Goal: Task Accomplishment & Management: Manage account settings

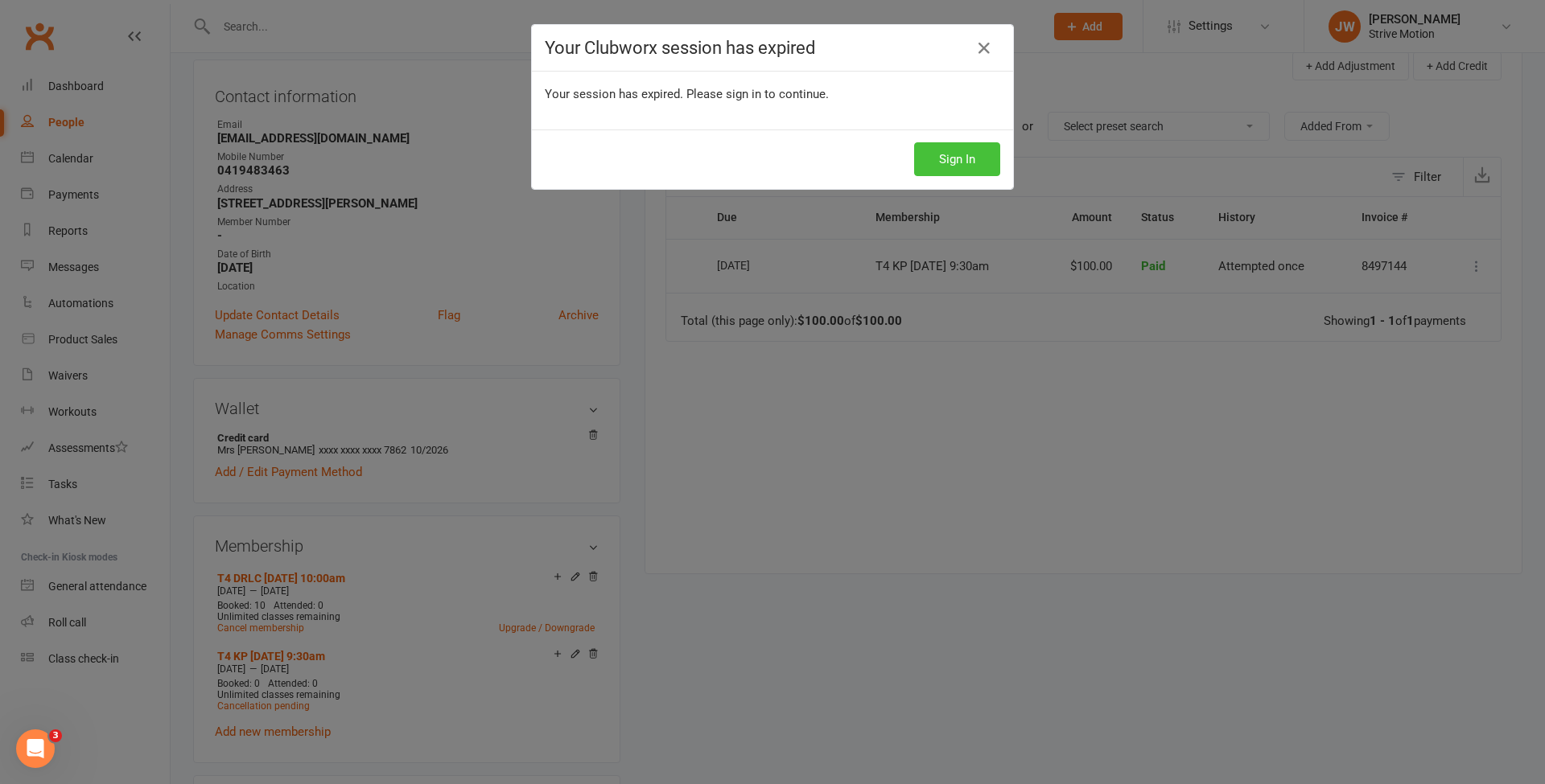
click at [984, 155] on button "Sign In" at bounding box center [956, 159] width 86 height 34
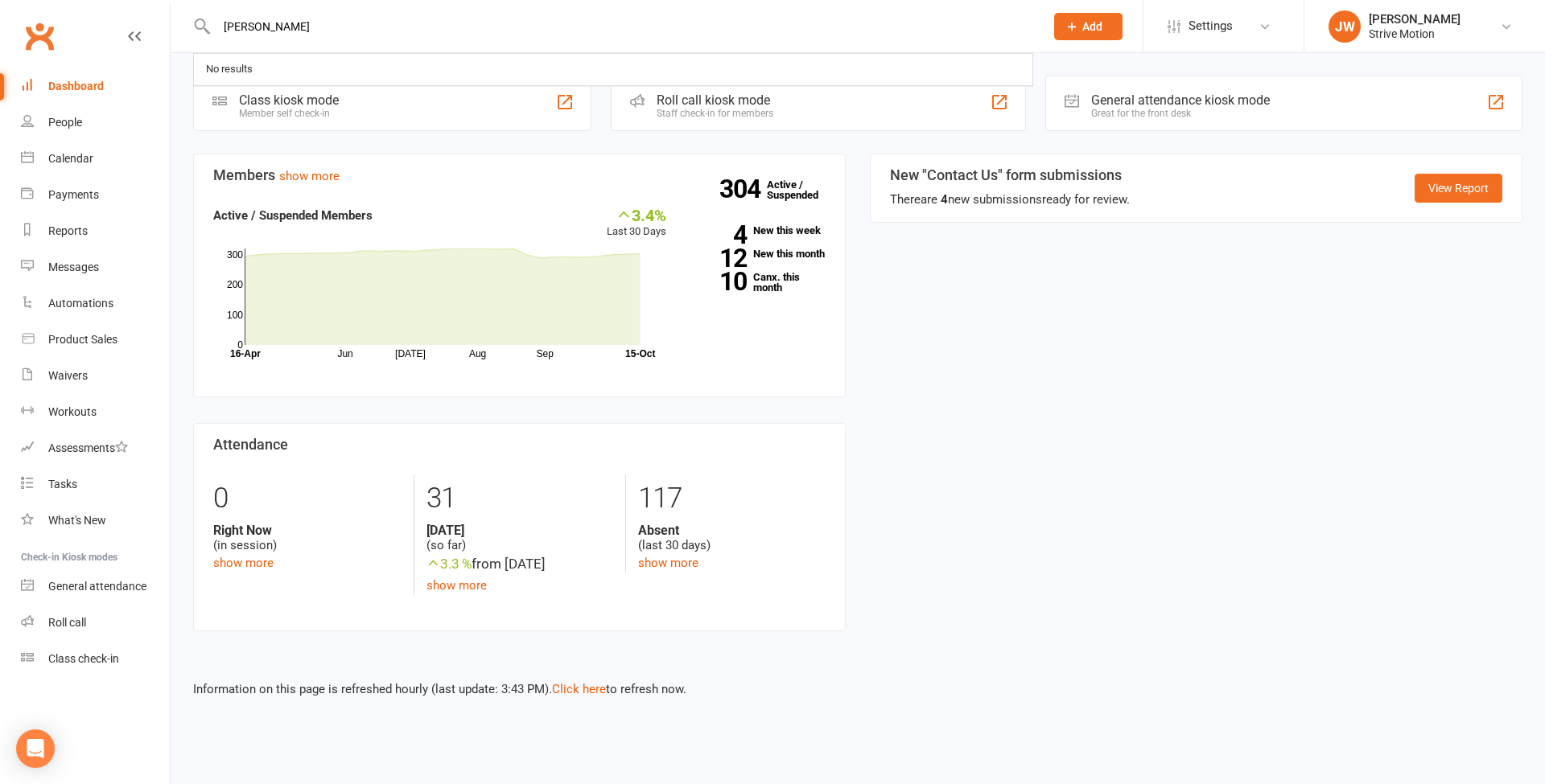
type input "[PERSON_NAME]"
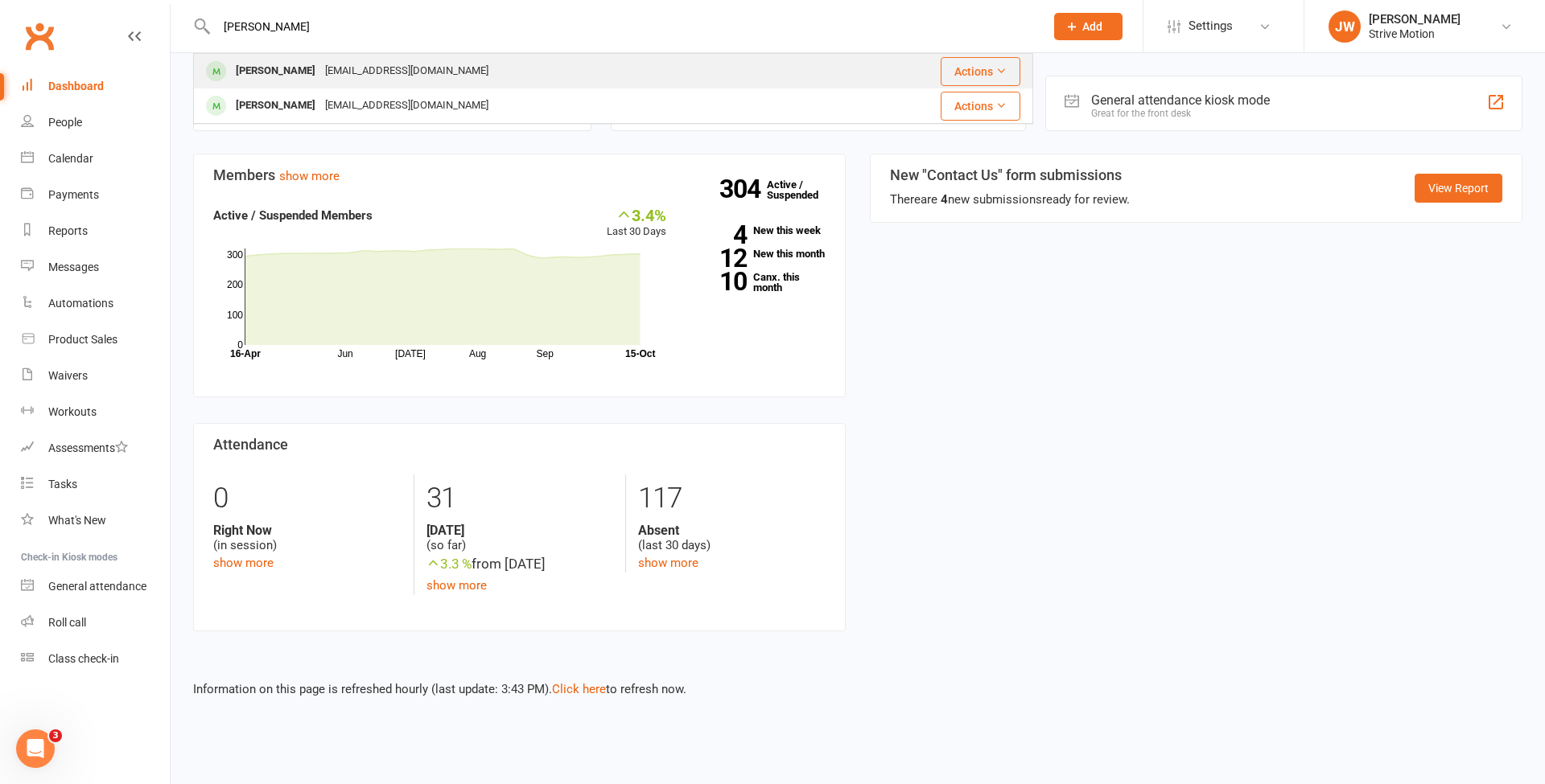
click at [324, 72] on div "[EMAIL_ADDRESS][DOMAIN_NAME]" at bounding box center [406, 71] width 173 height 23
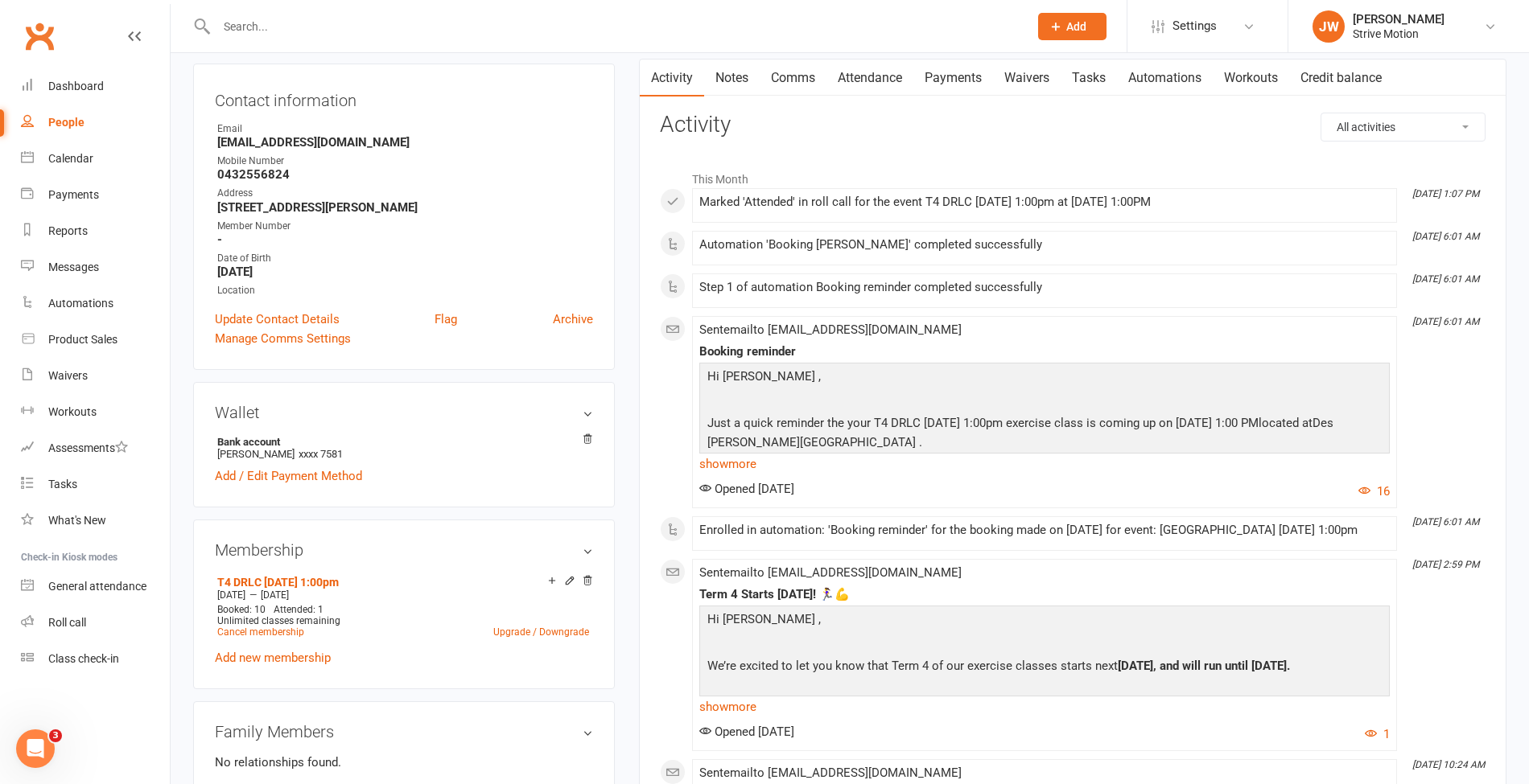
scroll to position [161, 0]
click at [307, 653] on link "Add new membership" at bounding box center [273, 656] width 116 height 14
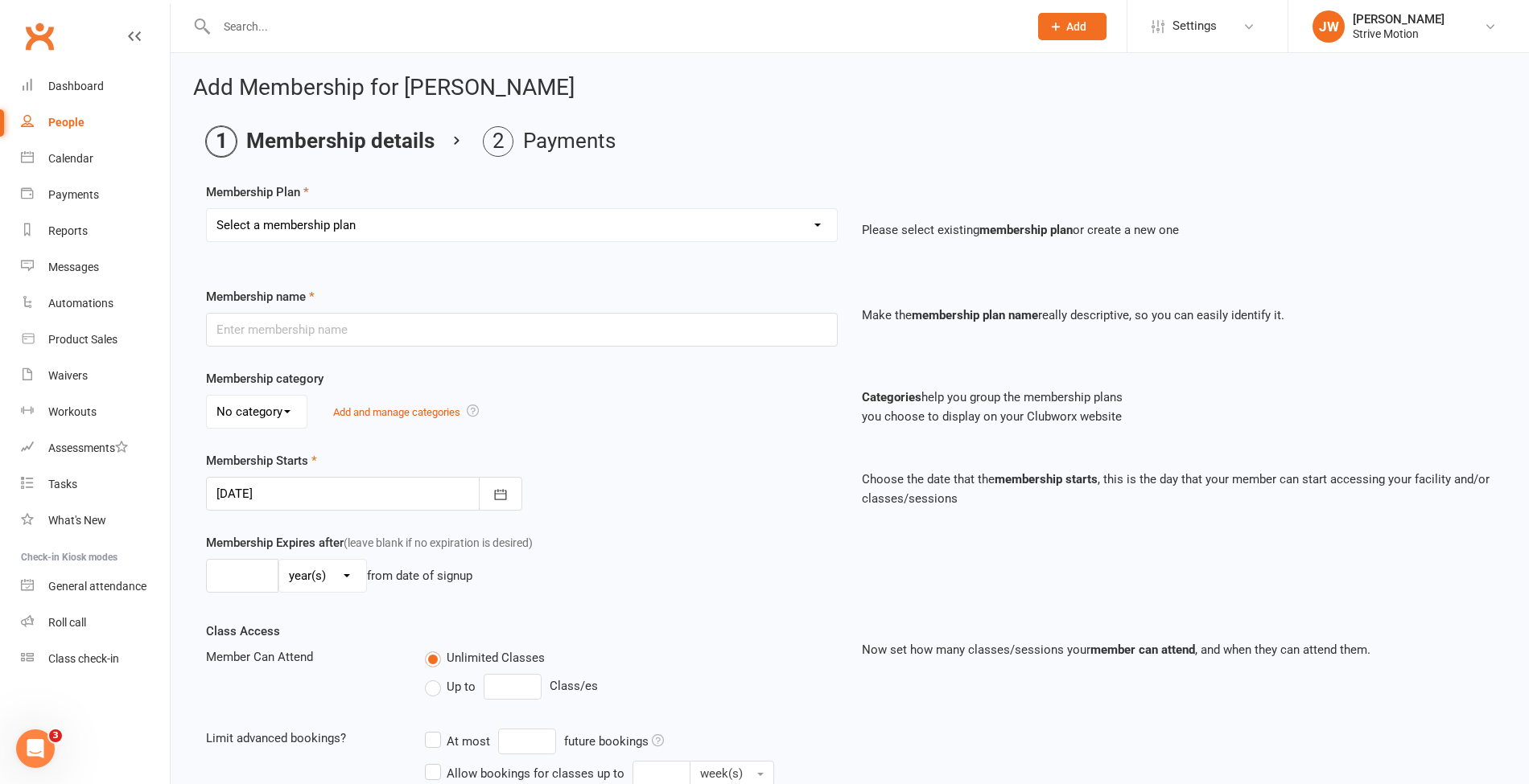
click at [507, 228] on select "Select a membership plan Create new Membership Plan T4 RCC [DATE] 9am T4 BL [DA…" at bounding box center [522, 225] width 630 height 32
select select "107"
click at [207, 209] on select "Select a membership plan Create new Membership Plan T4 RCC [DATE] 9am T4 BL [DA…" at bounding box center [522, 225] width 630 height 32
type input "T4 AIM Online [DATE] 09:30am"
select select "2"
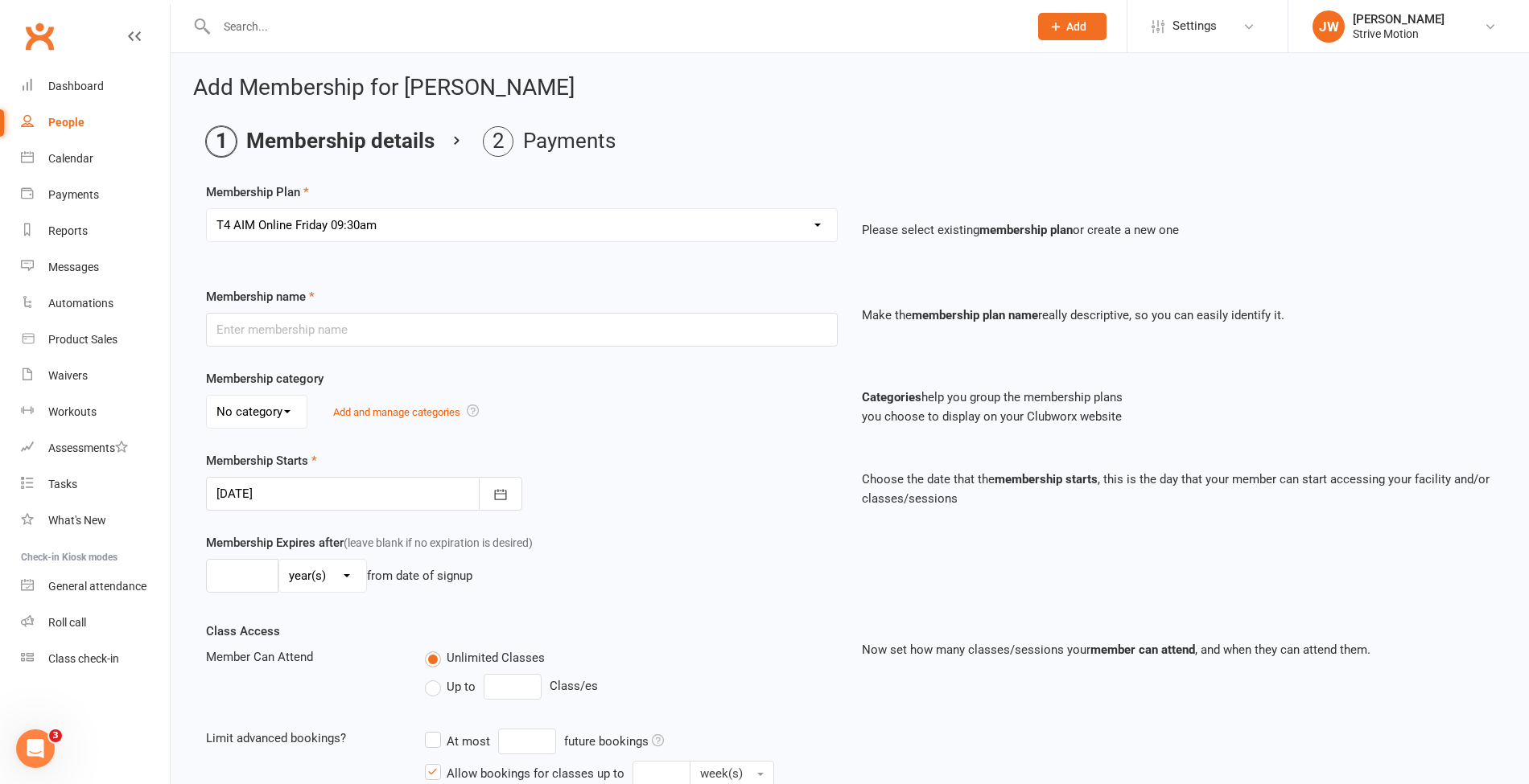
type input "25"
select select "1"
type input "25"
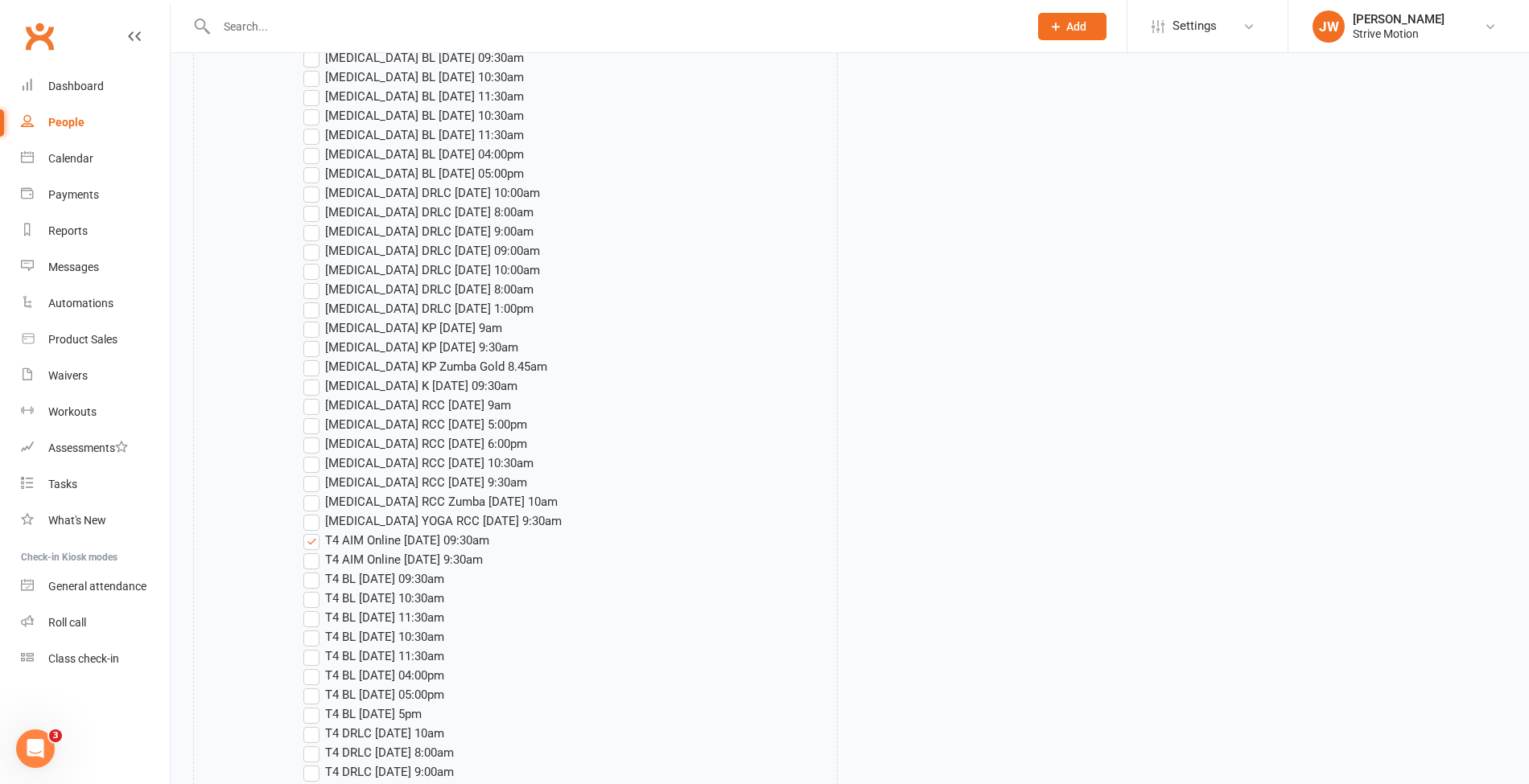
scroll to position [2651, 0]
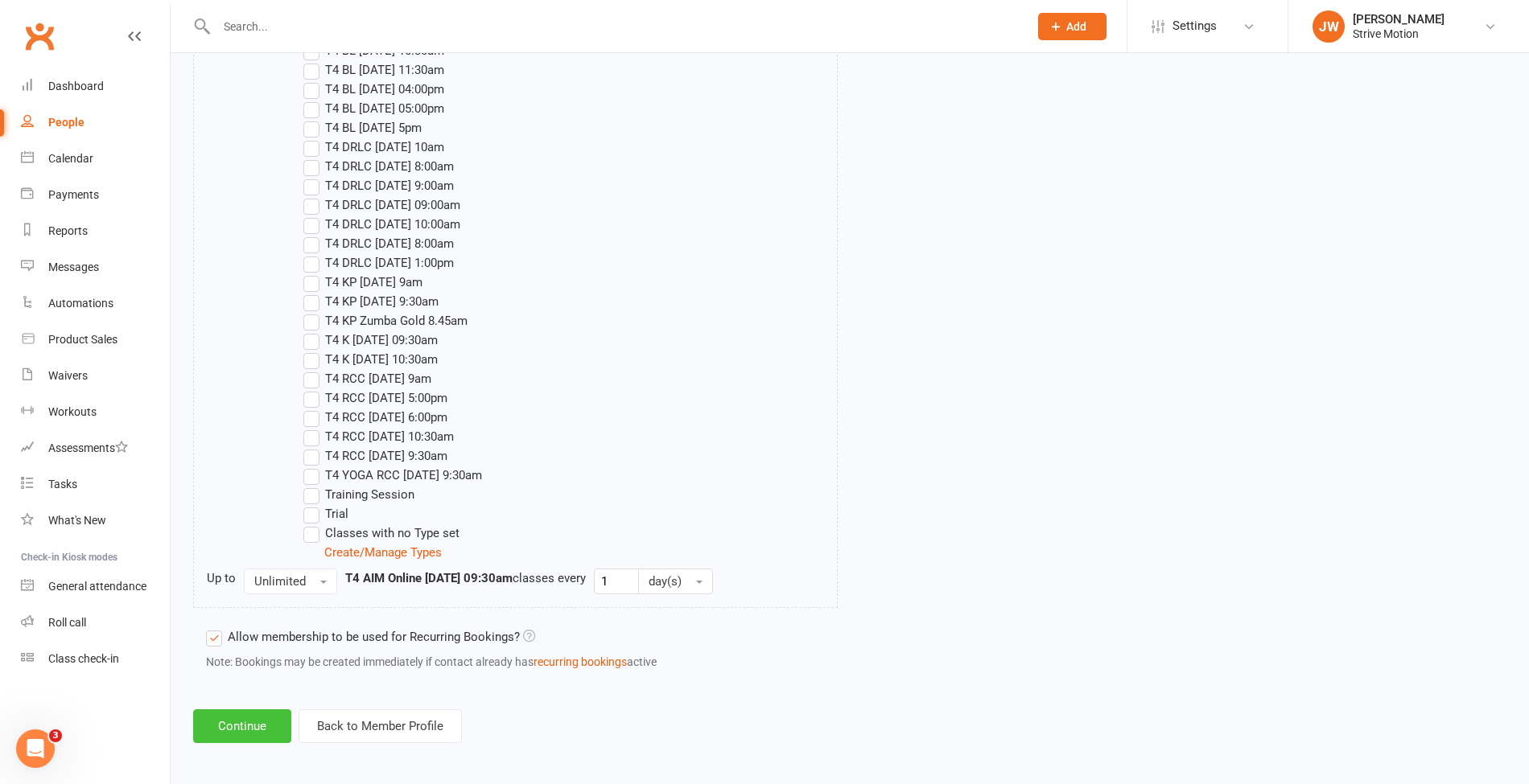
click at [220, 719] on button "Continue" at bounding box center [242, 726] width 98 height 34
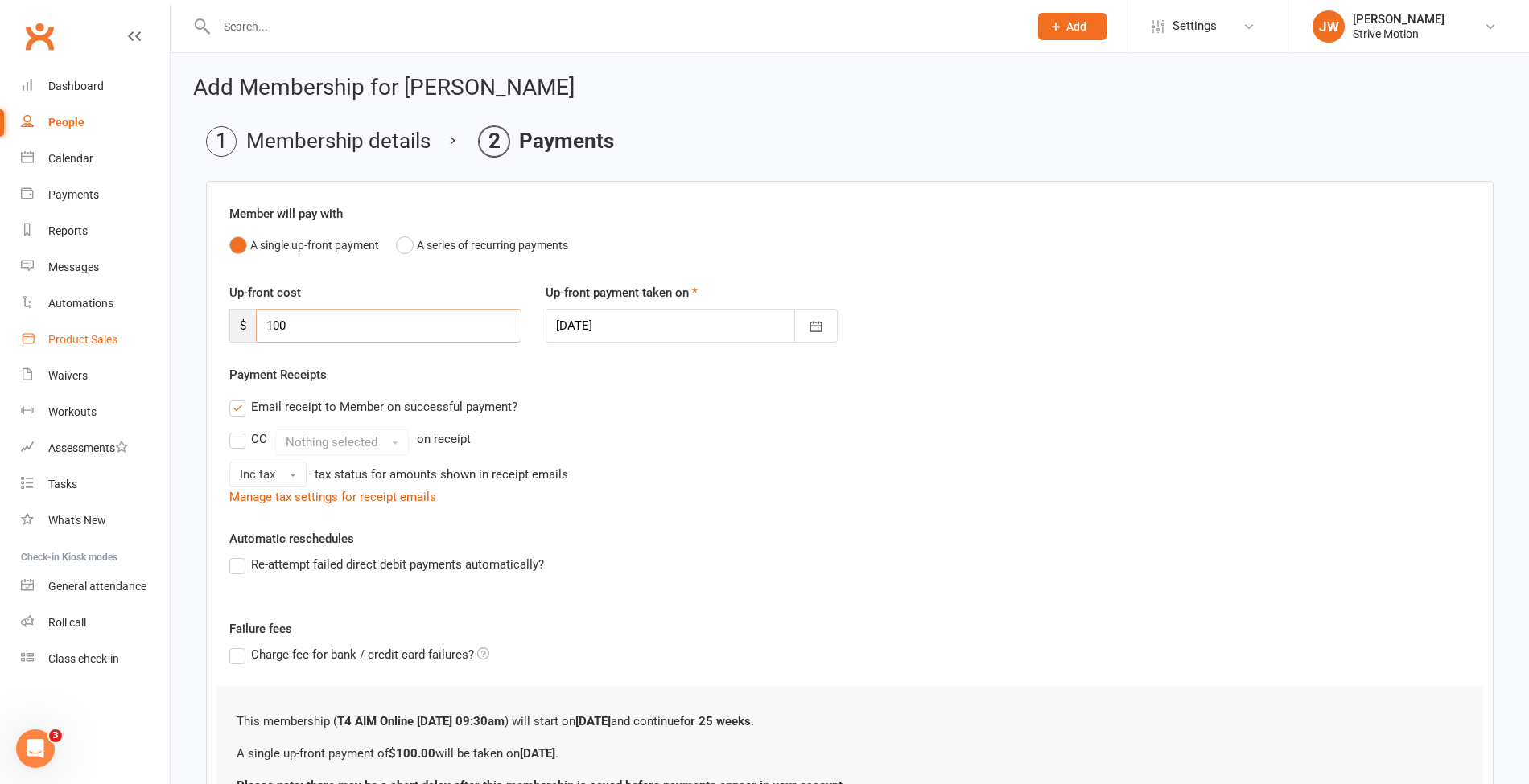
drag, startPoint x: 303, startPoint y: 318, endPoint x: 159, endPoint y: 331, distance: 144.6
click at [159, 331] on ui-view "Prospect Member Non-attending contact Class / event Appointment Task Membership…" at bounding box center [764, 460] width 1529 height 913
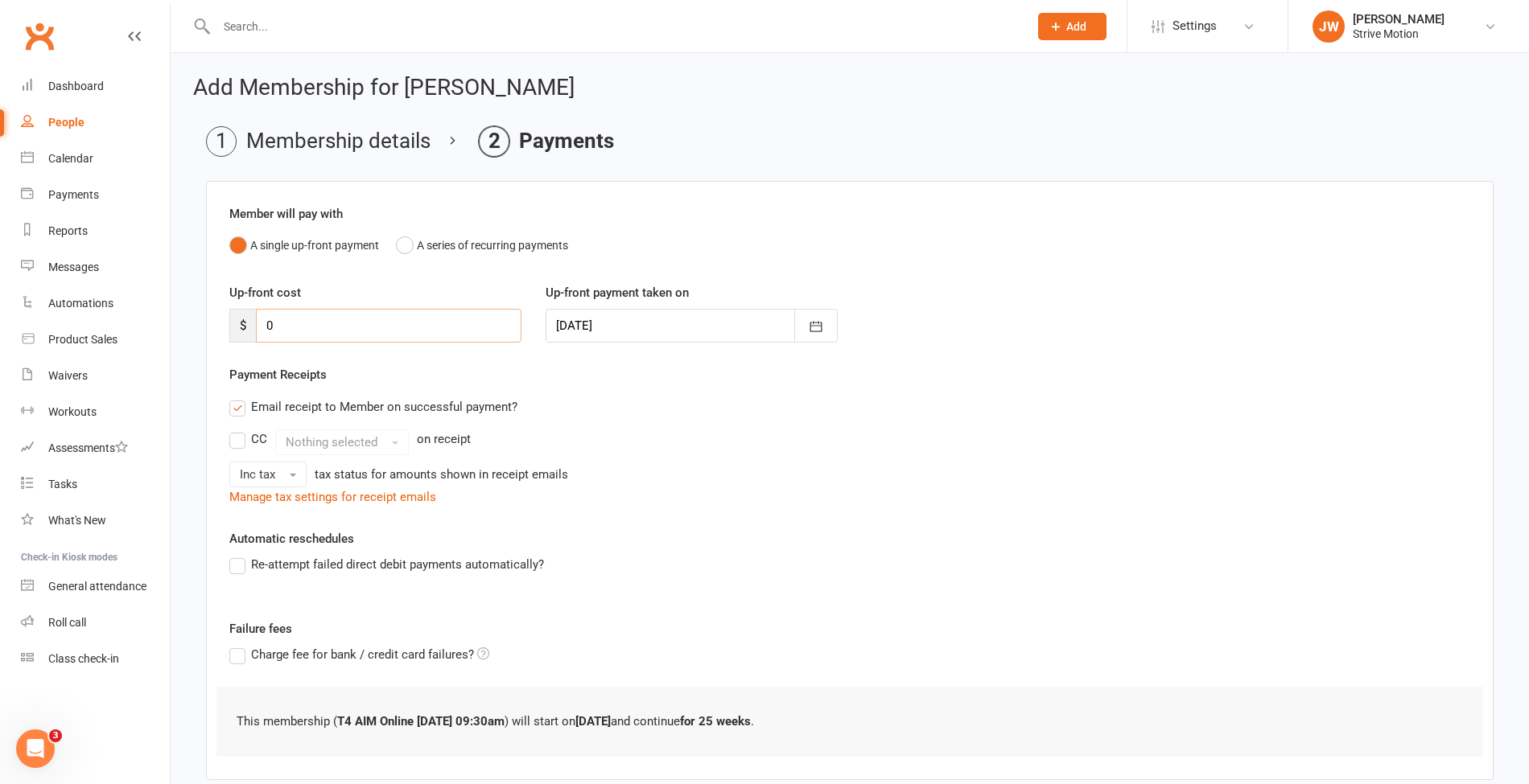
scroll to position [89, 0]
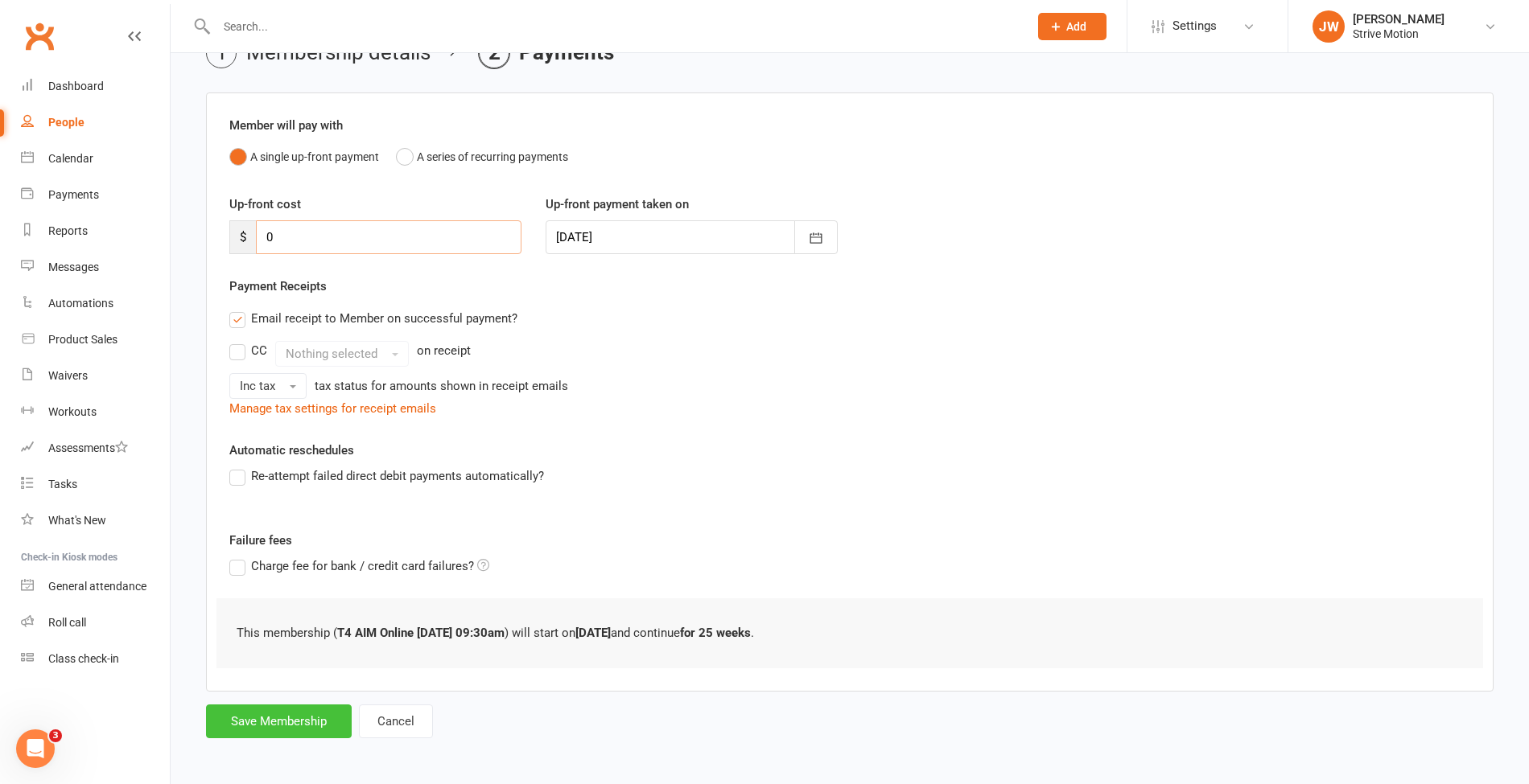
type input "0"
click at [324, 704] on button "Save Membership" at bounding box center [279, 721] width 146 height 34
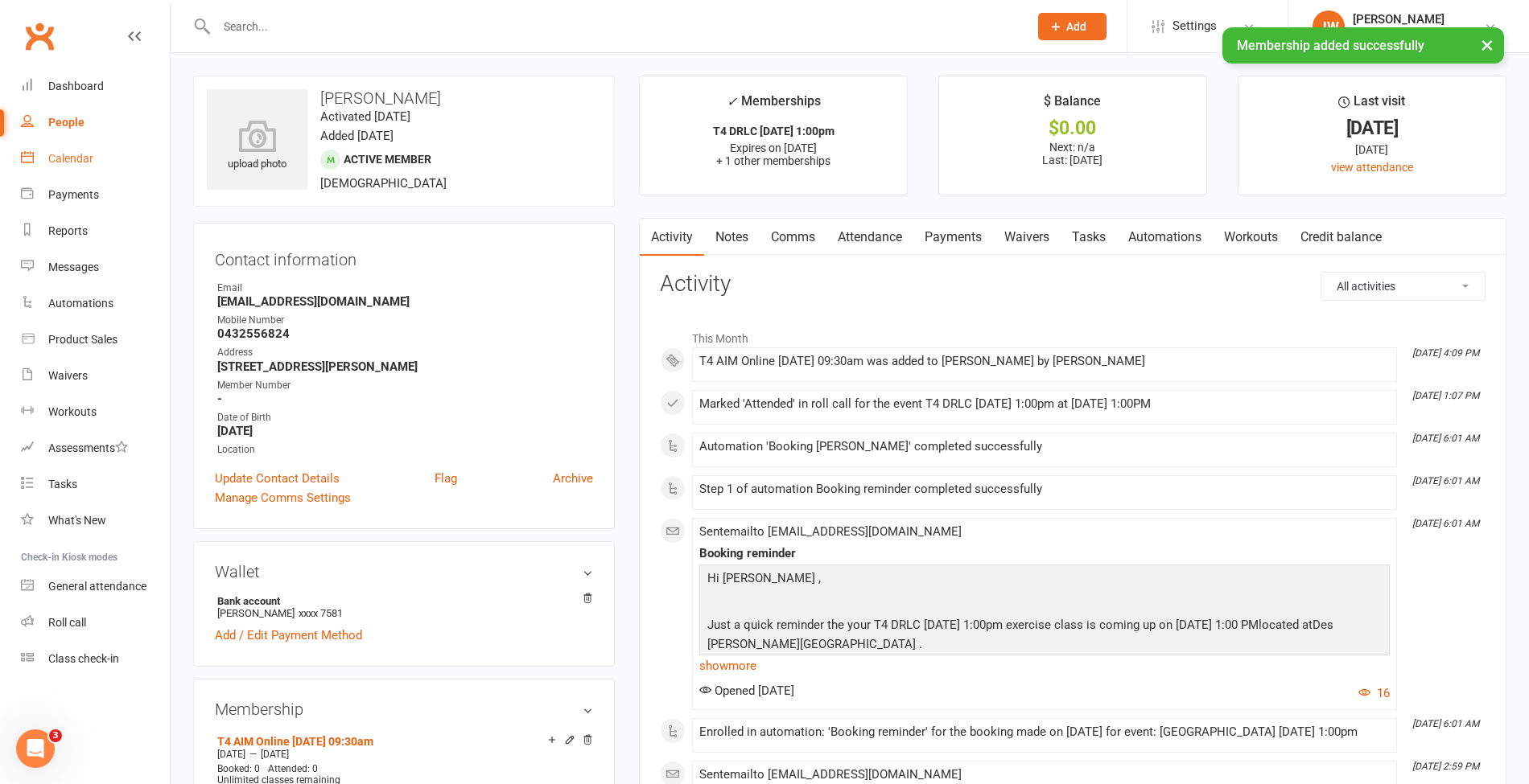
click at [74, 167] on link "Calendar" at bounding box center [95, 159] width 149 height 36
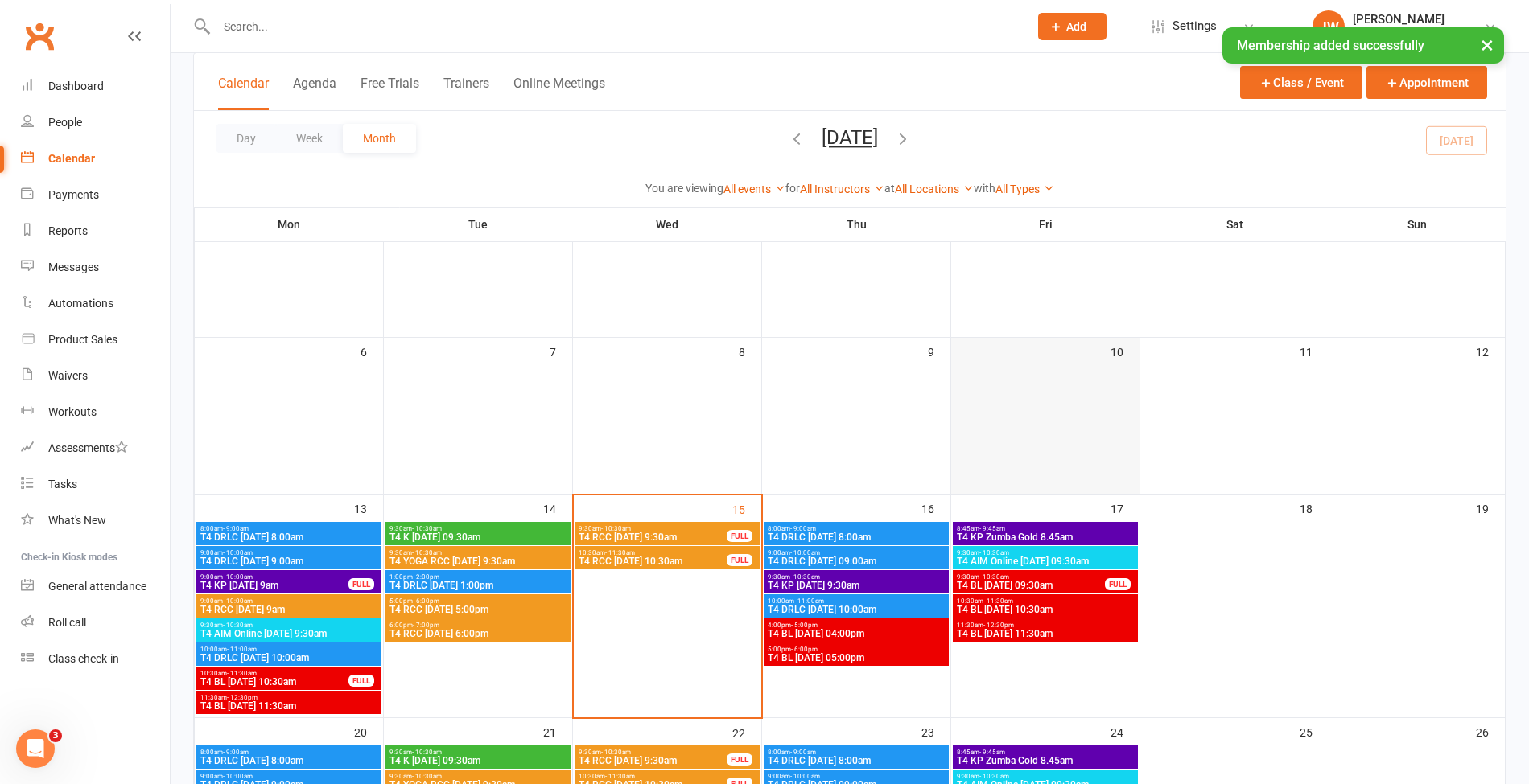
scroll to position [187, 0]
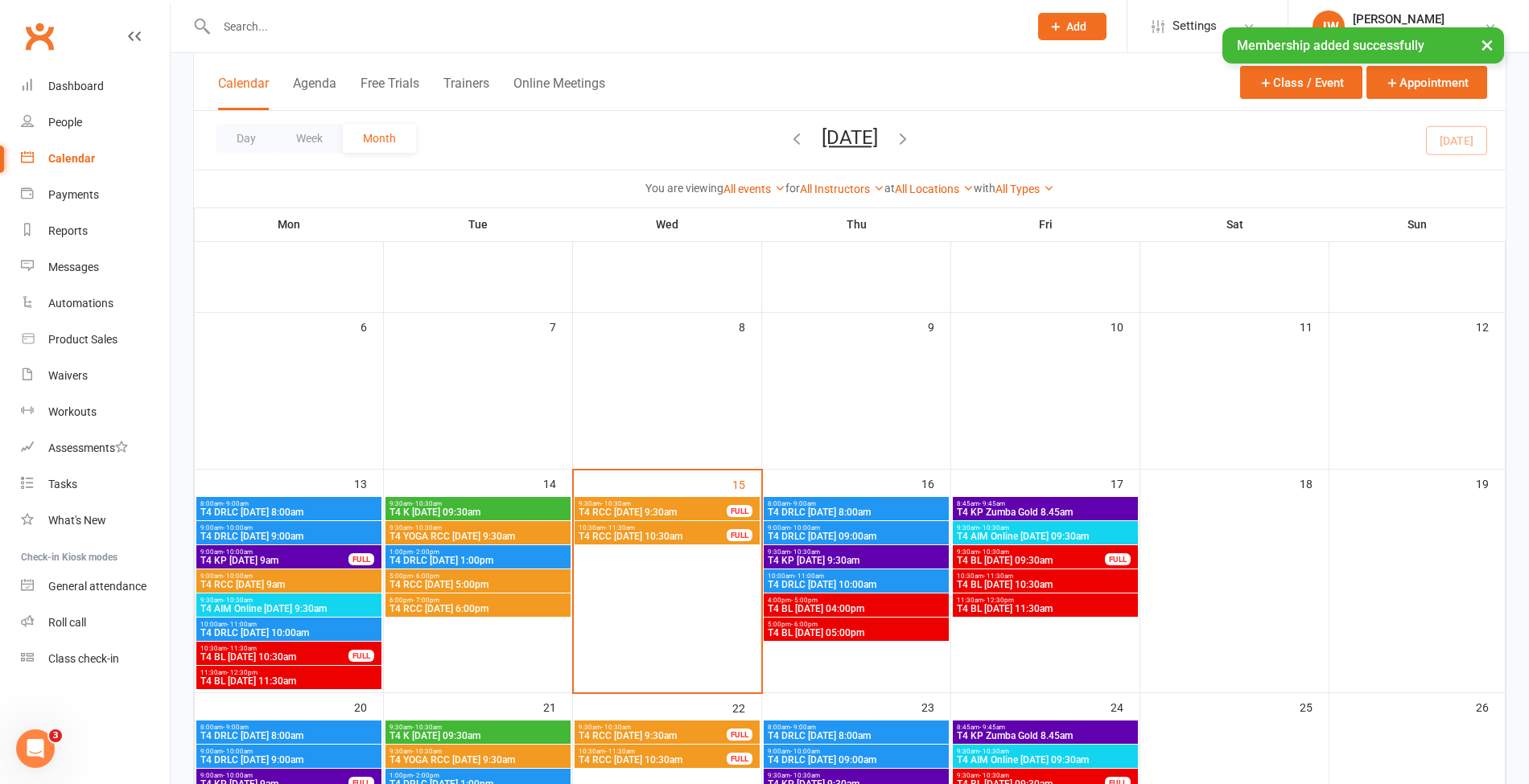
click at [983, 538] on span "T4 AIM Online [DATE] 09:30am" at bounding box center [1044, 536] width 179 height 10
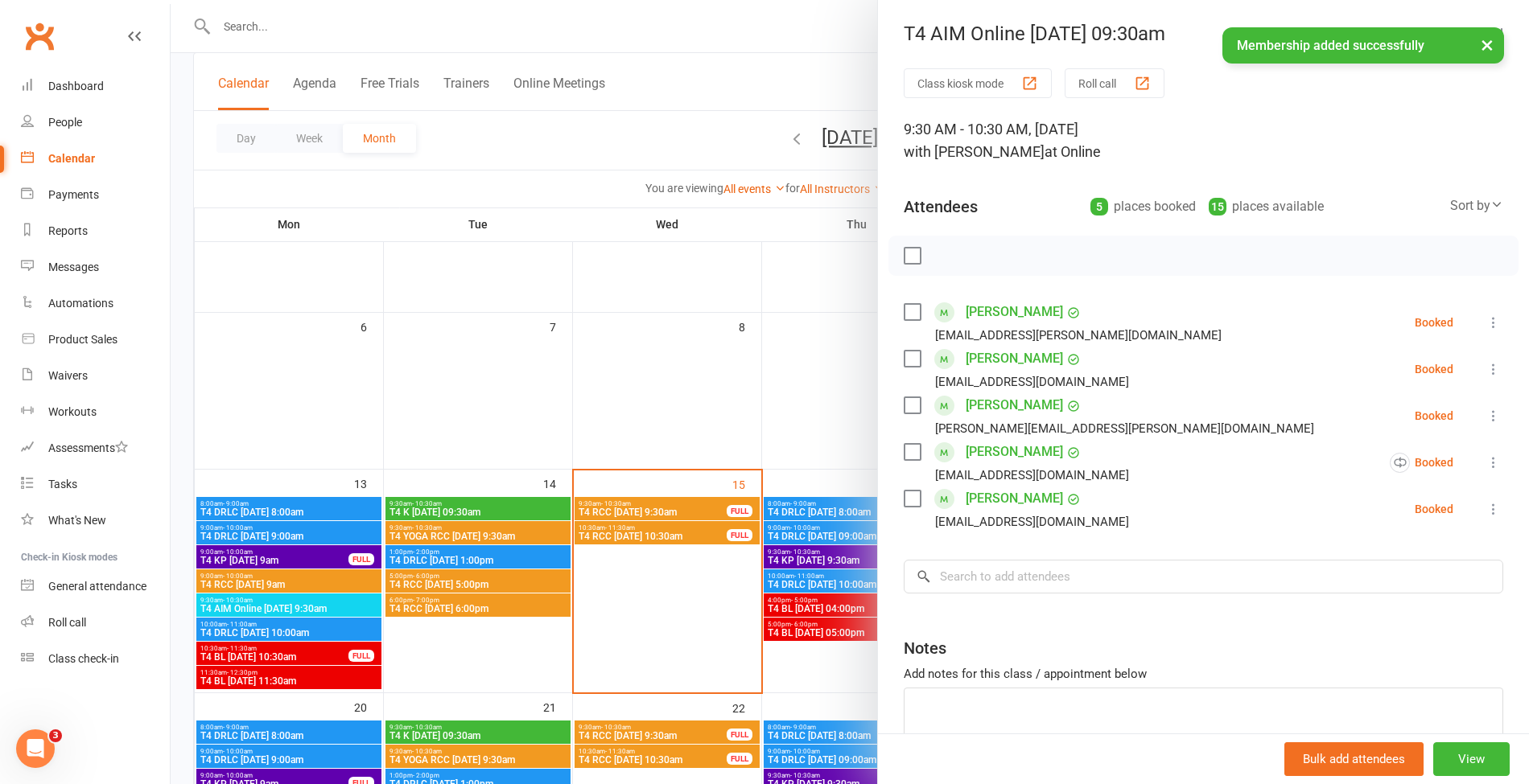
scroll to position [85, 0]
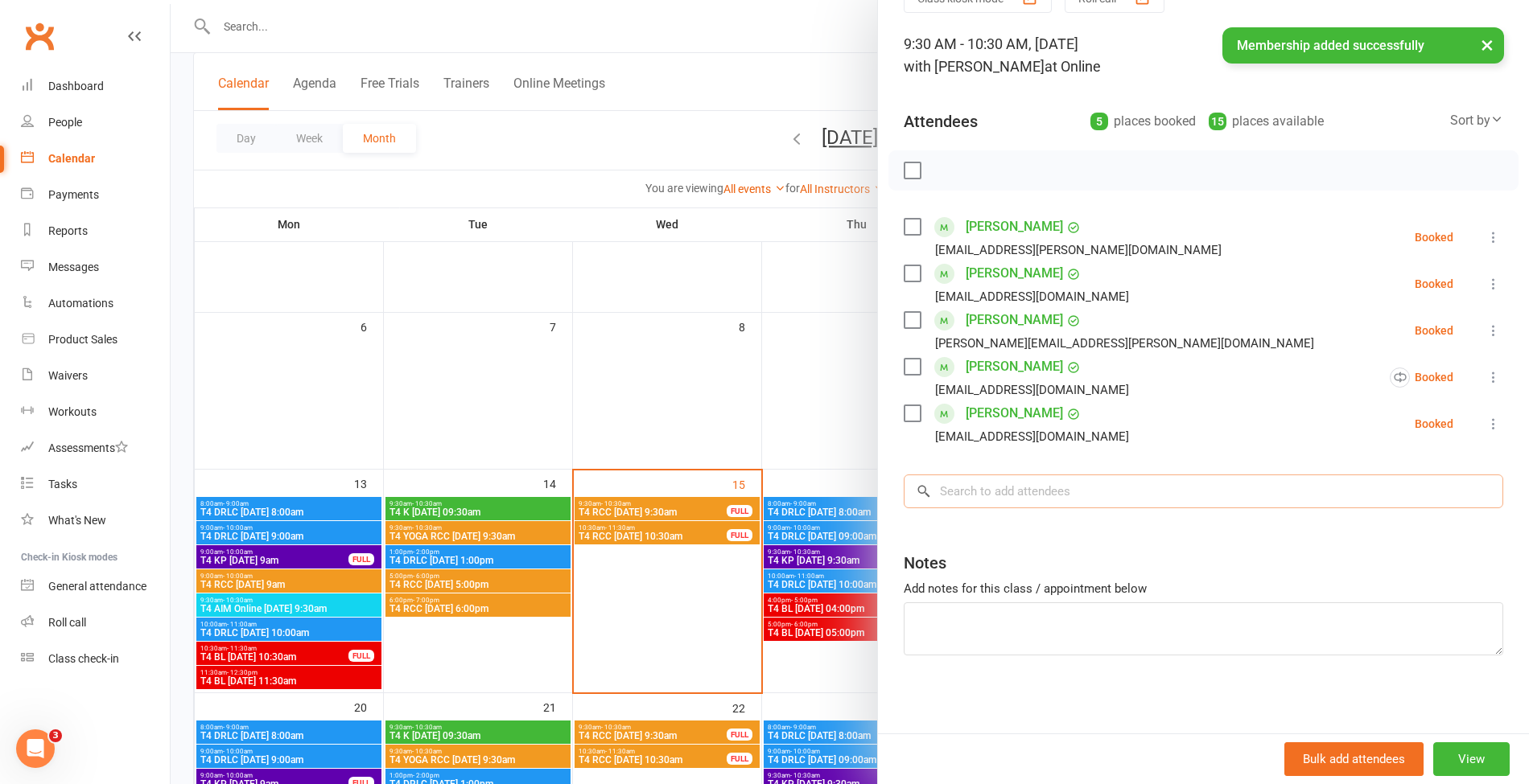
click at [1112, 494] on input "search" at bounding box center [1203, 491] width 600 height 34
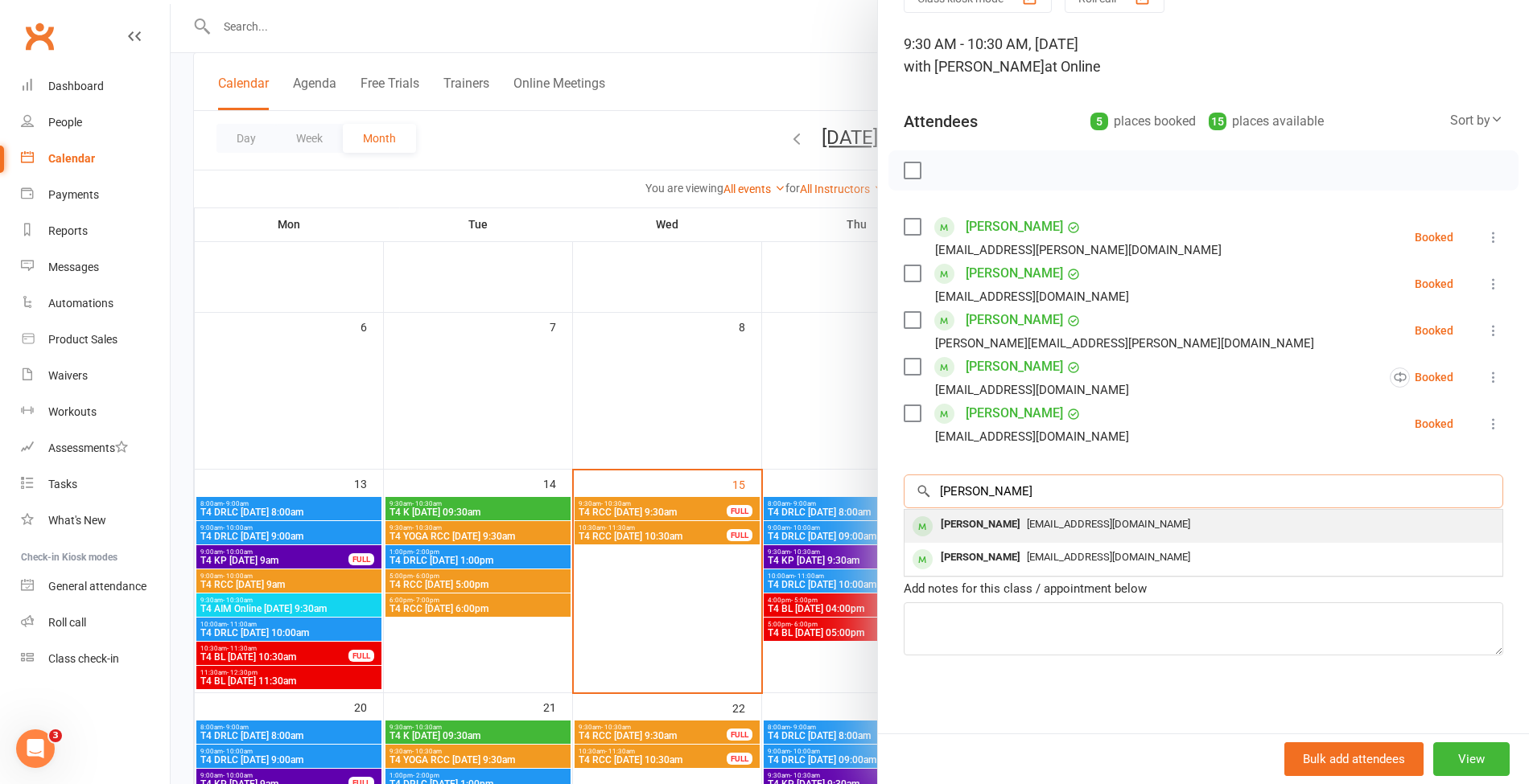
type input "[PERSON_NAME]"
click at [1026, 521] on span "[EMAIL_ADDRESS][DOMAIN_NAME]" at bounding box center [1107, 523] width 163 height 12
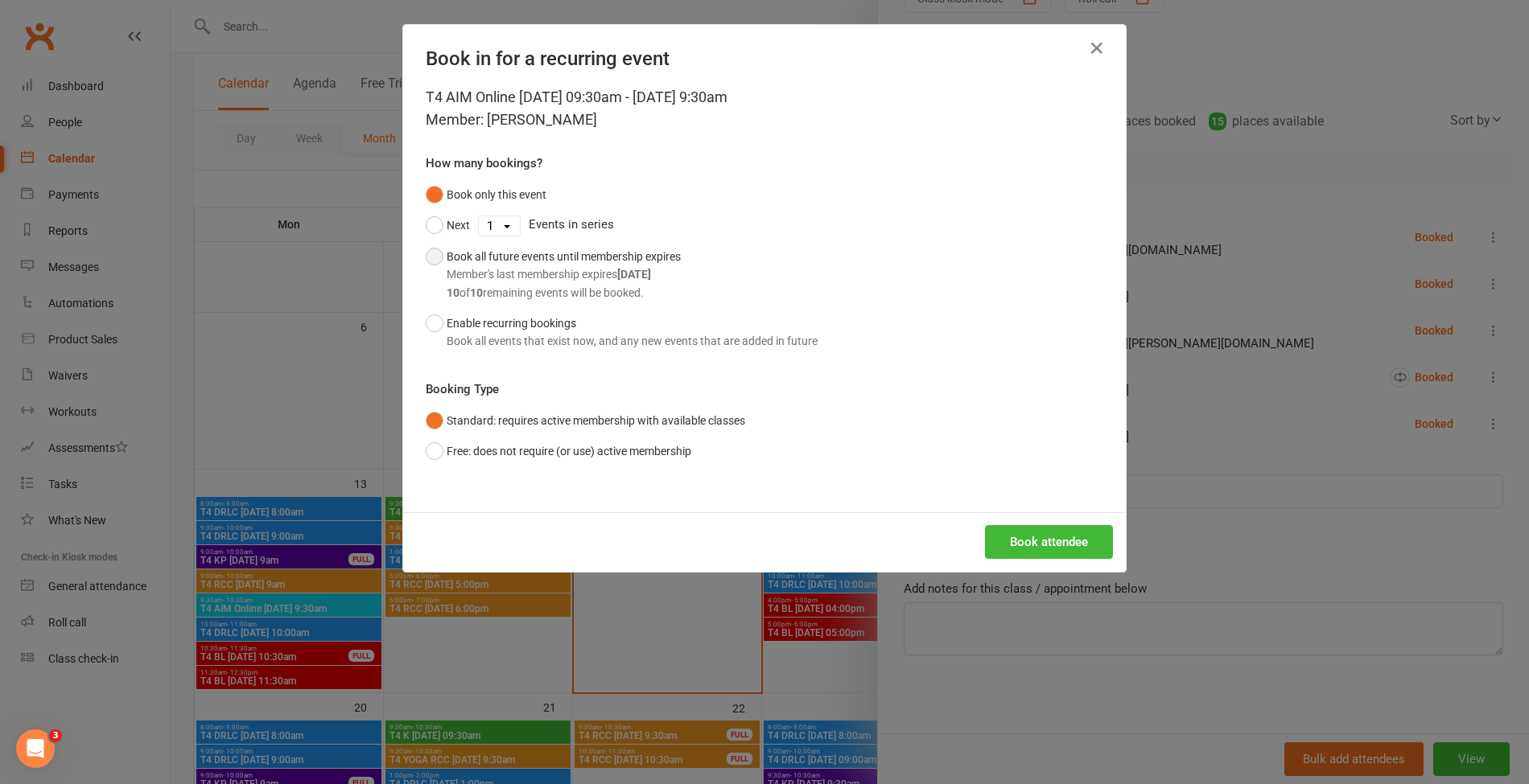
click at [622, 282] on div "Member's last membership expires [DATE]" at bounding box center [564, 275] width 234 height 18
click at [1007, 525] on button "Book attendee" at bounding box center [1048, 542] width 128 height 34
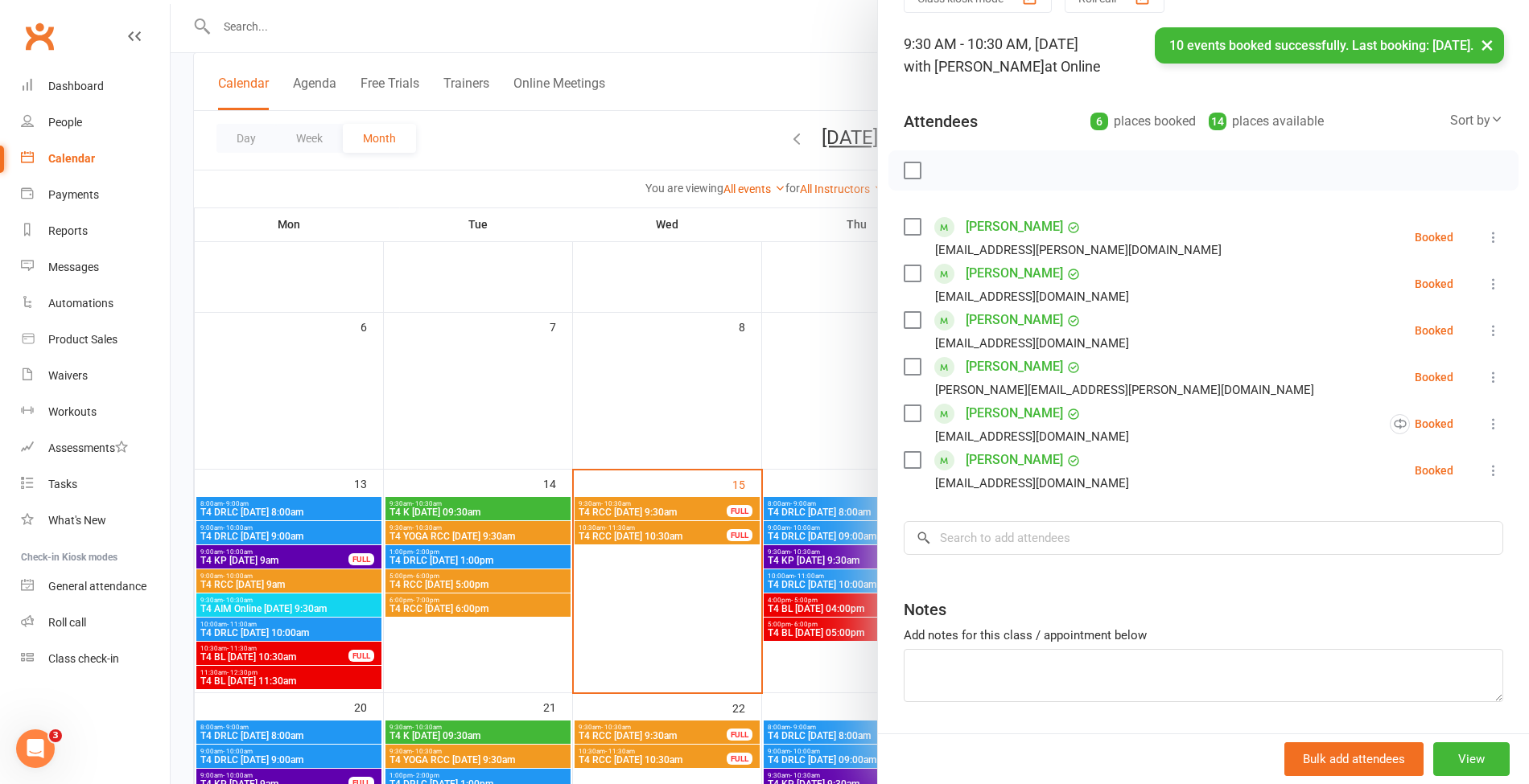
click at [386, 27] on div "× 10 events booked successfully. Last booking: [DATE]." at bounding box center [754, 27] width 1508 height 0
click at [267, 27] on div "× 10 events booked successfully. Last booking: [DATE]." at bounding box center [754, 27] width 1508 height 0
click at [290, 27] on div "× 10 events booked successfully. Last booking: [DATE]." at bounding box center [754, 27] width 1508 height 0
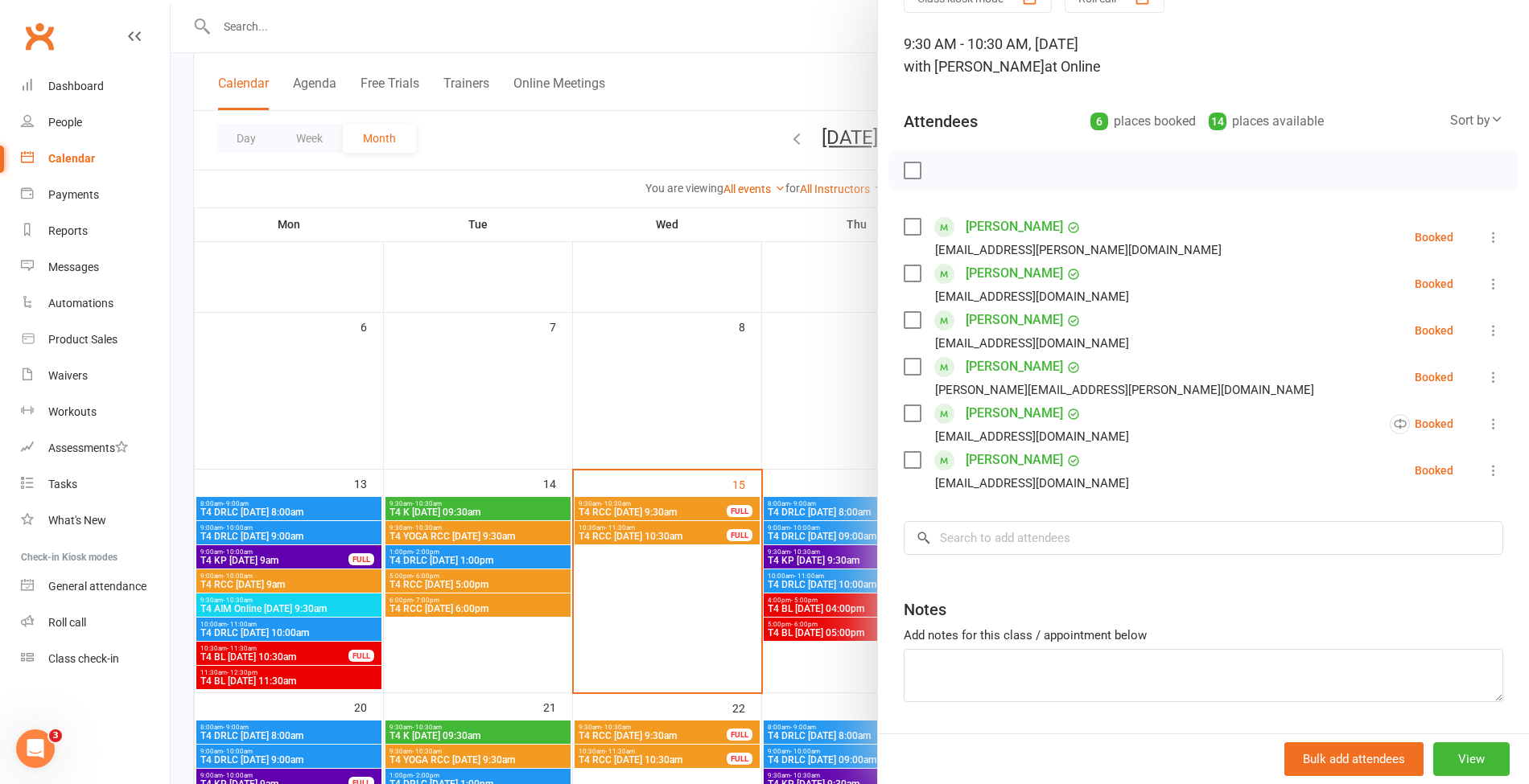
click at [436, 63] on div at bounding box center [849, 392] width 1358 height 784
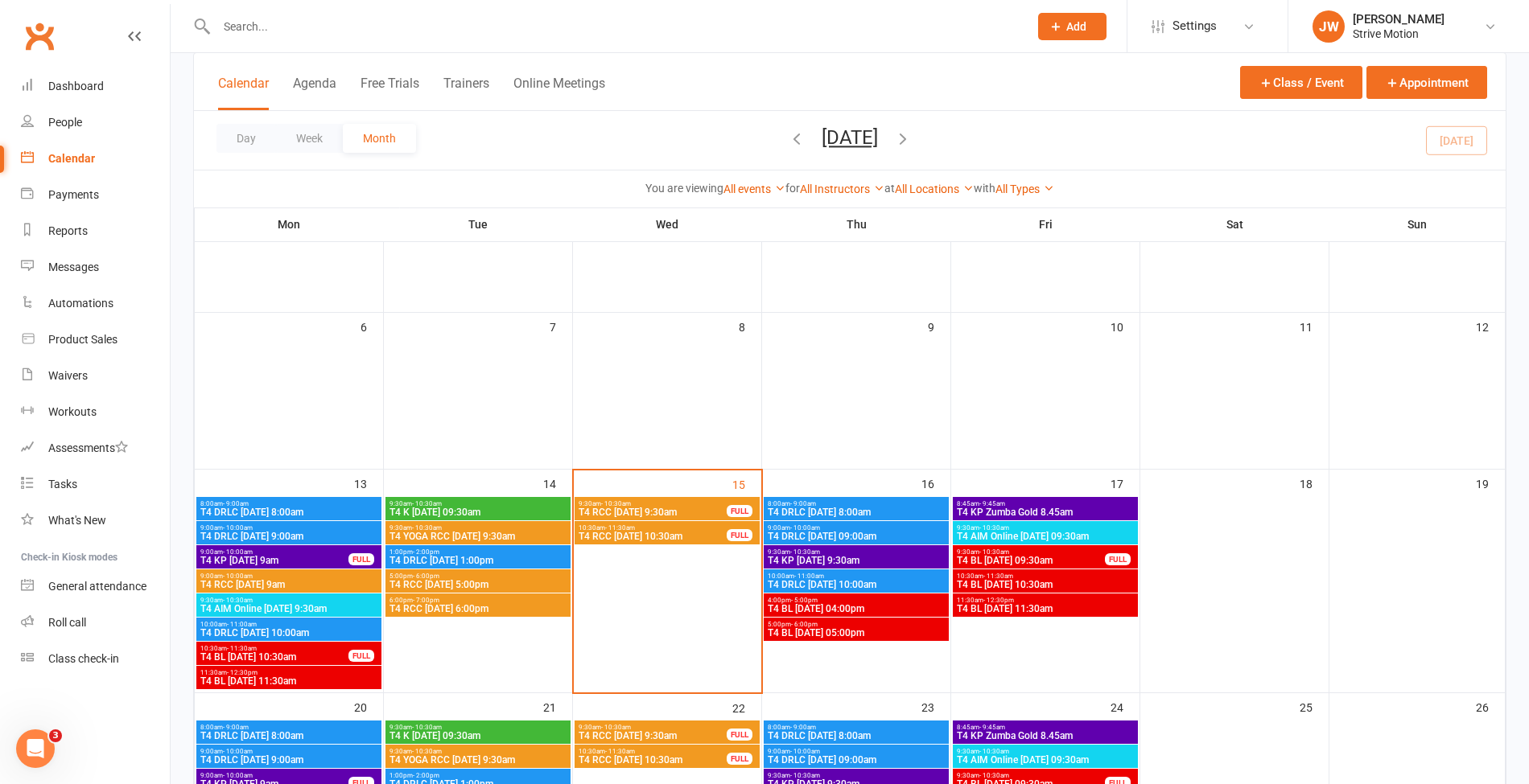
click at [299, 27] on input "text" at bounding box center [615, 26] width 805 height 23
click at [480, 551] on span "1:00pm - 2:00pm" at bounding box center [478, 551] width 179 height 7
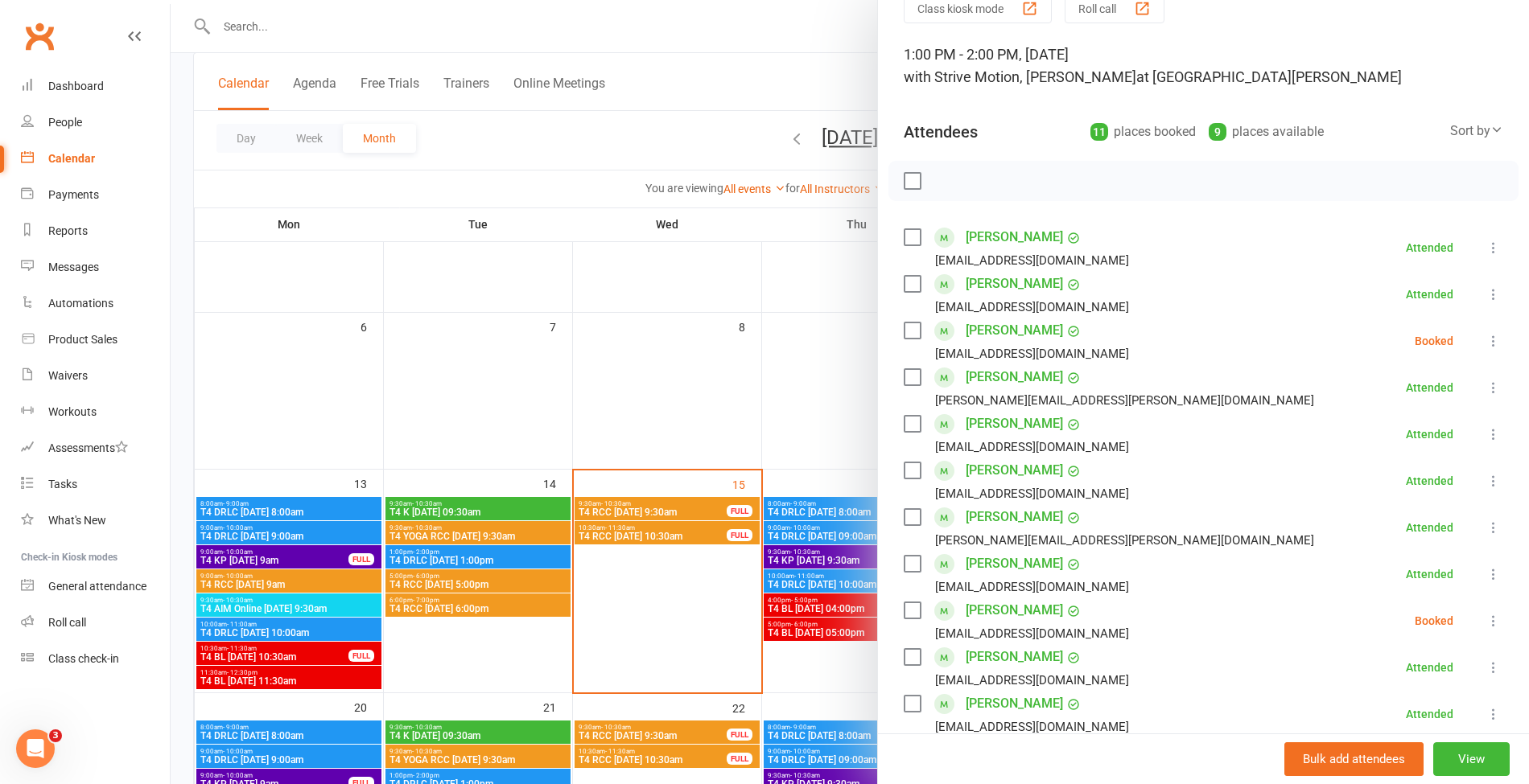
scroll to position [119, 0]
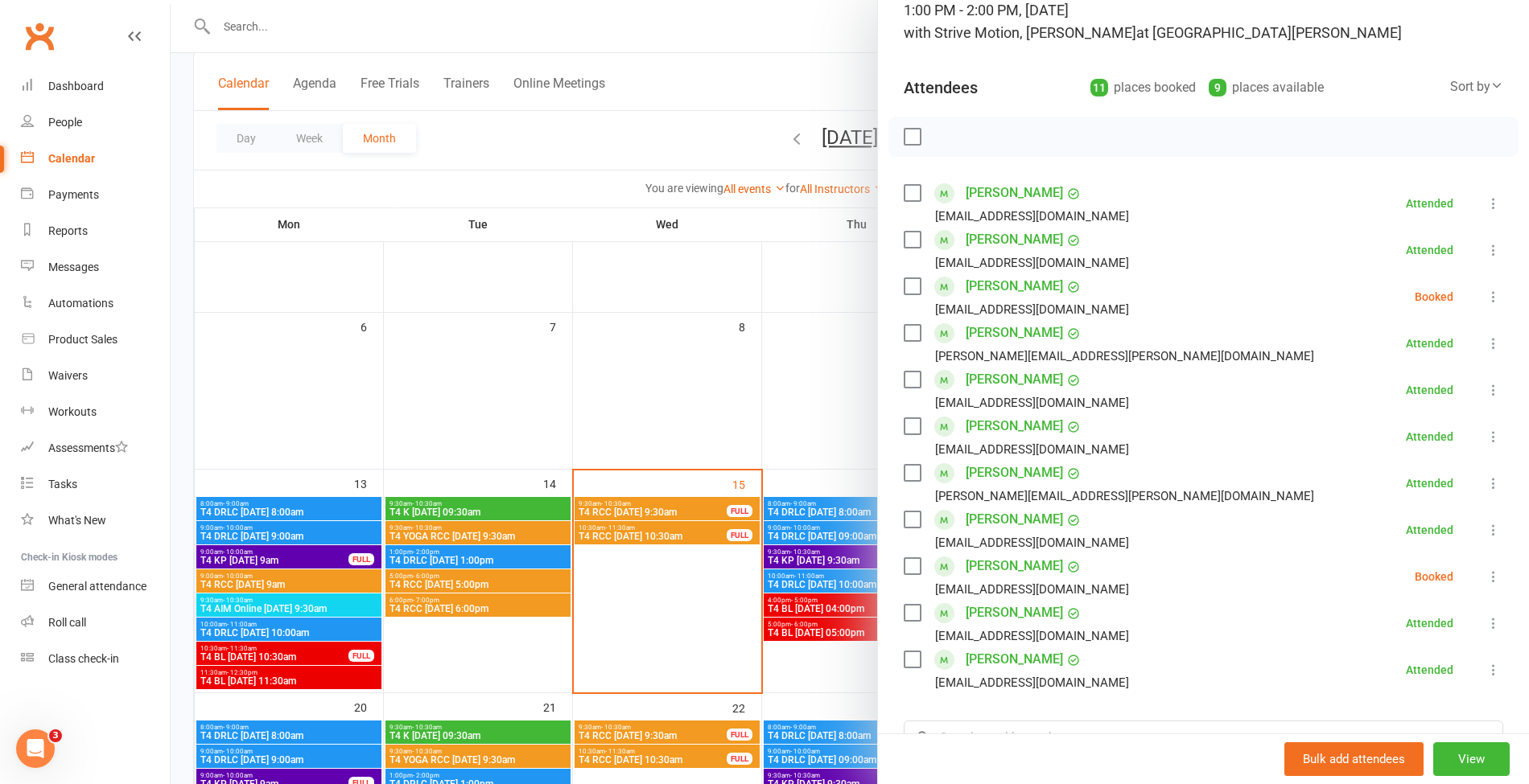
click at [1485, 390] on icon at bounding box center [1493, 390] width 16 height 16
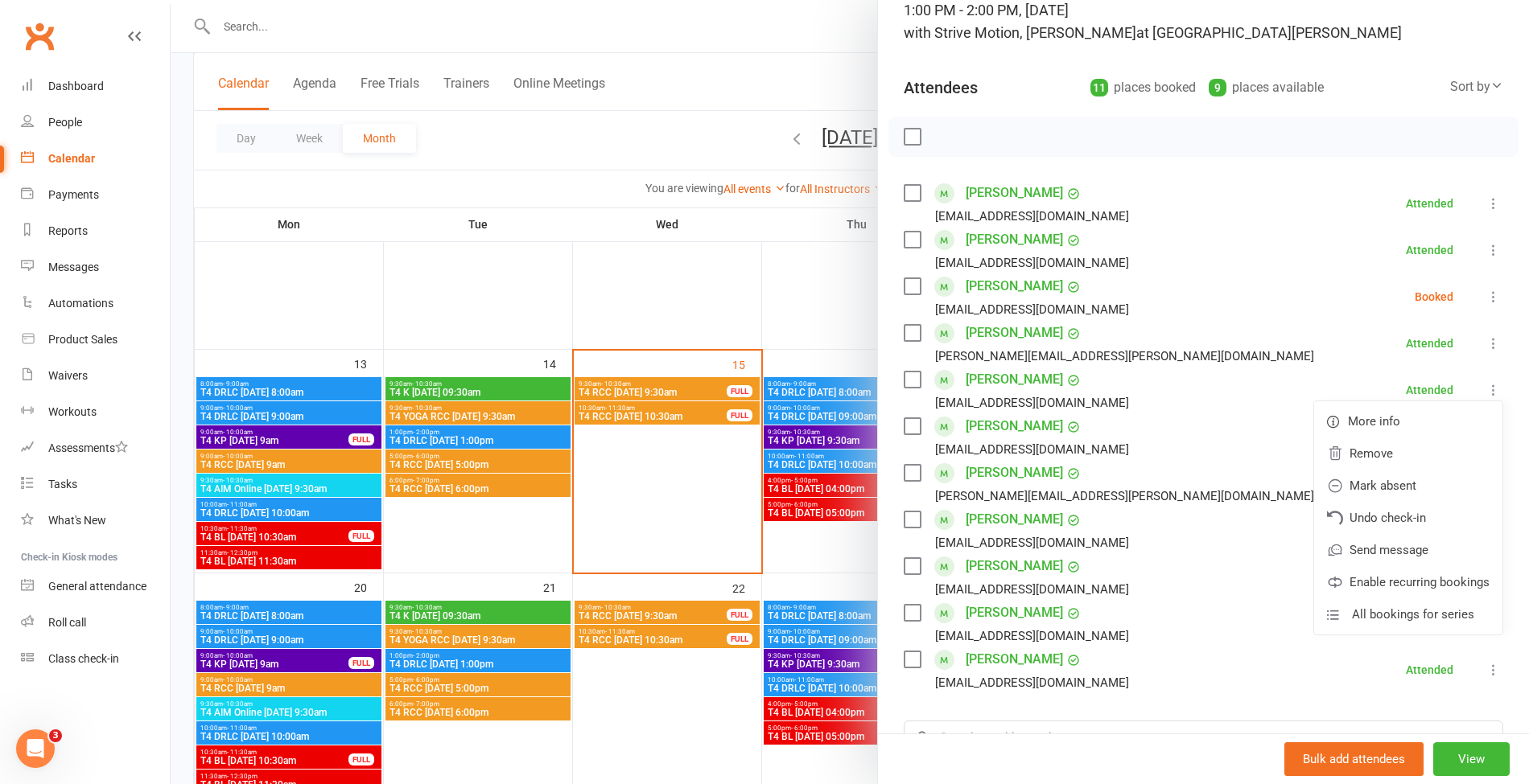
scroll to position [311, 0]
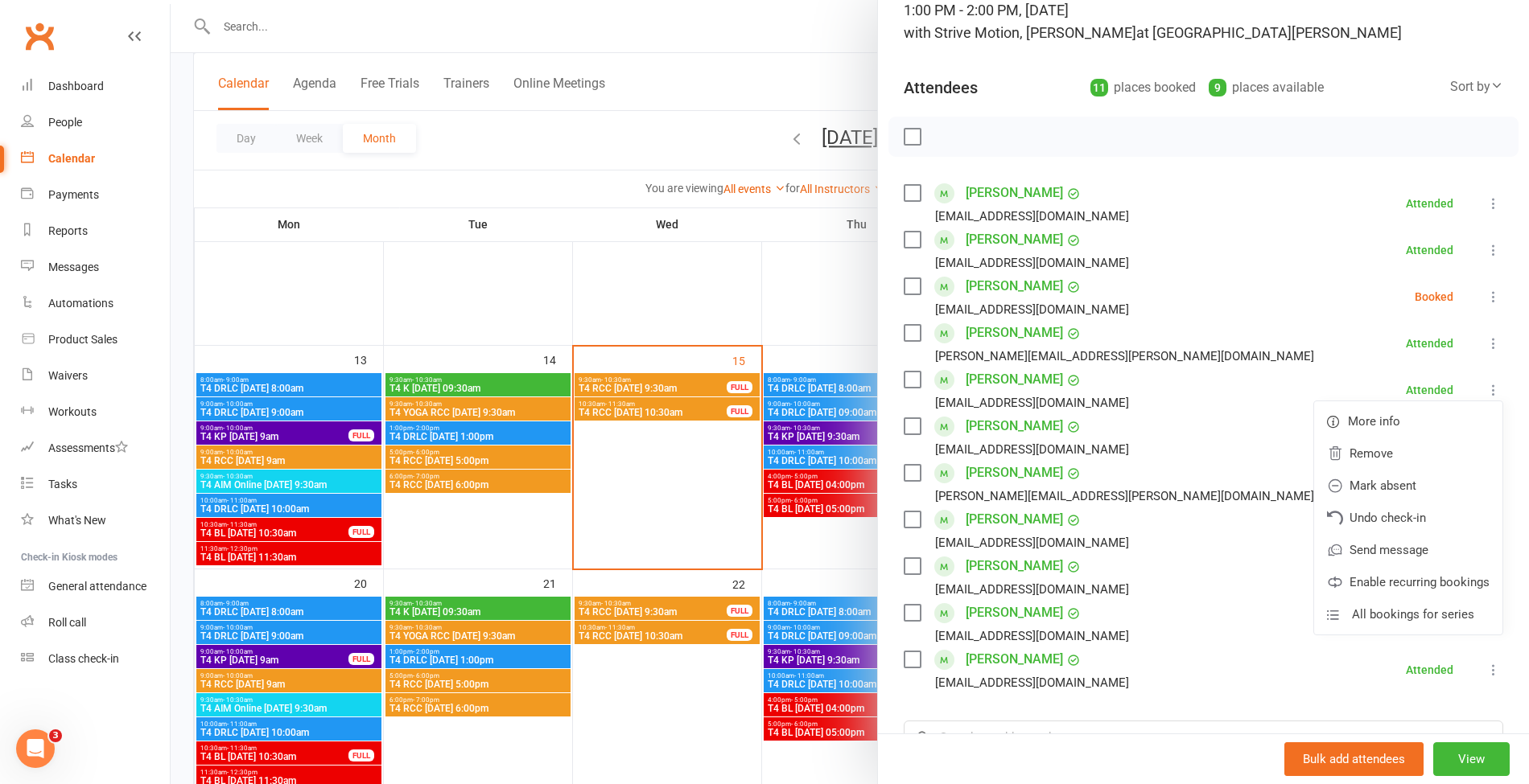
click at [462, 652] on div at bounding box center [849, 392] width 1358 height 784
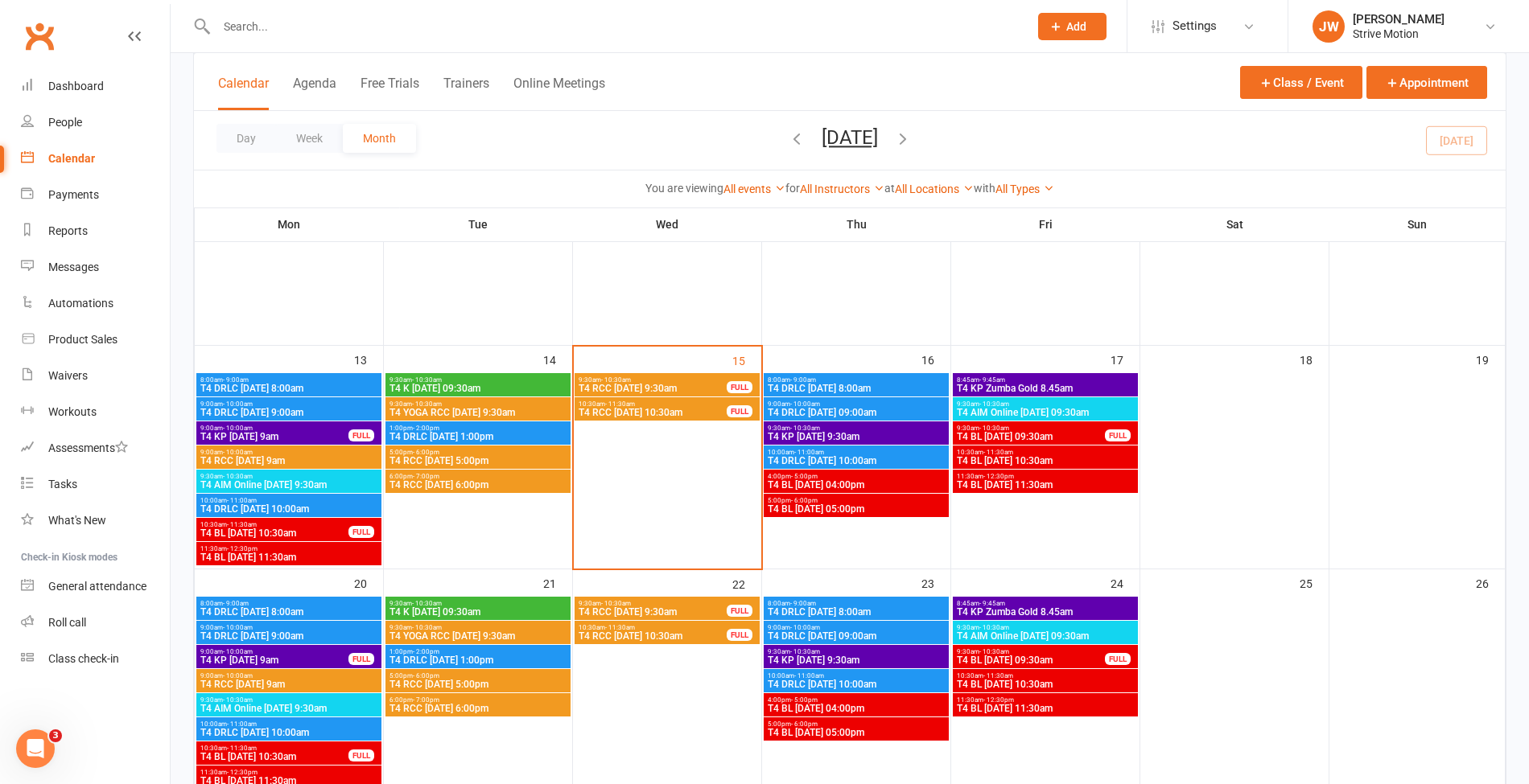
click at [448, 657] on span "T4 DRLC [DATE] 1:00pm" at bounding box center [478, 660] width 179 height 10
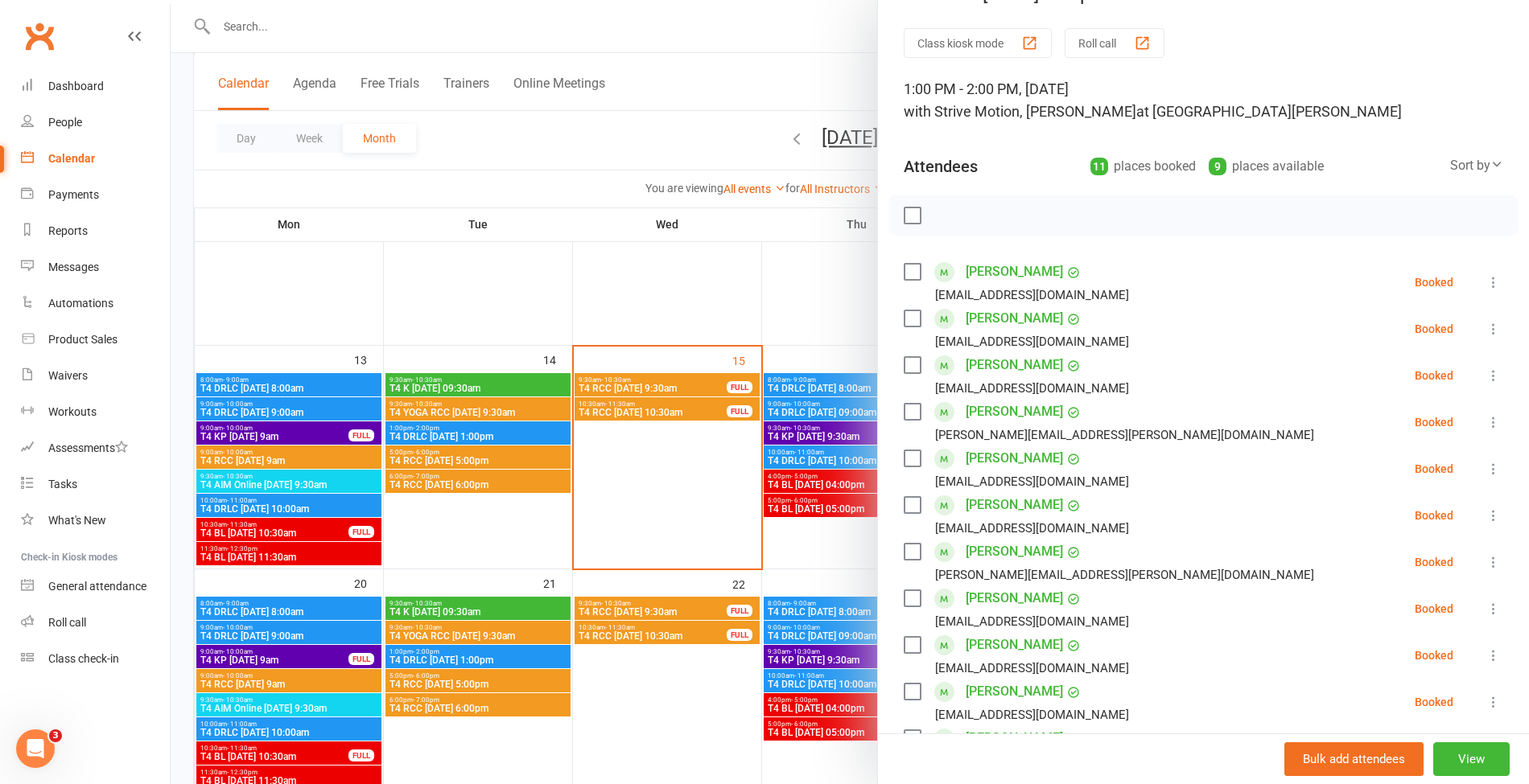
scroll to position [42, 0]
click at [1485, 472] on icon at bounding box center [1493, 467] width 16 height 16
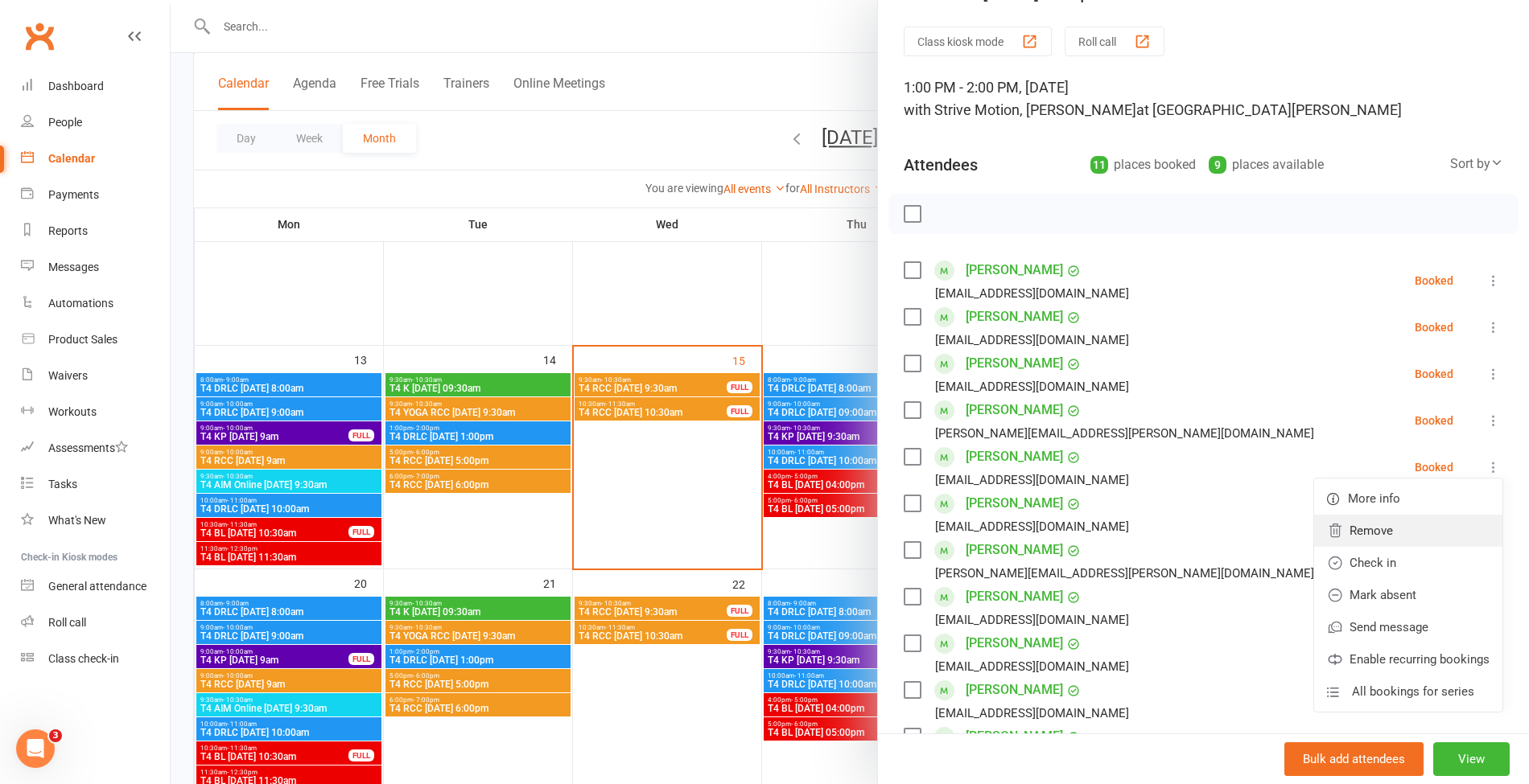
click at [1352, 537] on link "Remove" at bounding box center [1408, 530] width 188 height 32
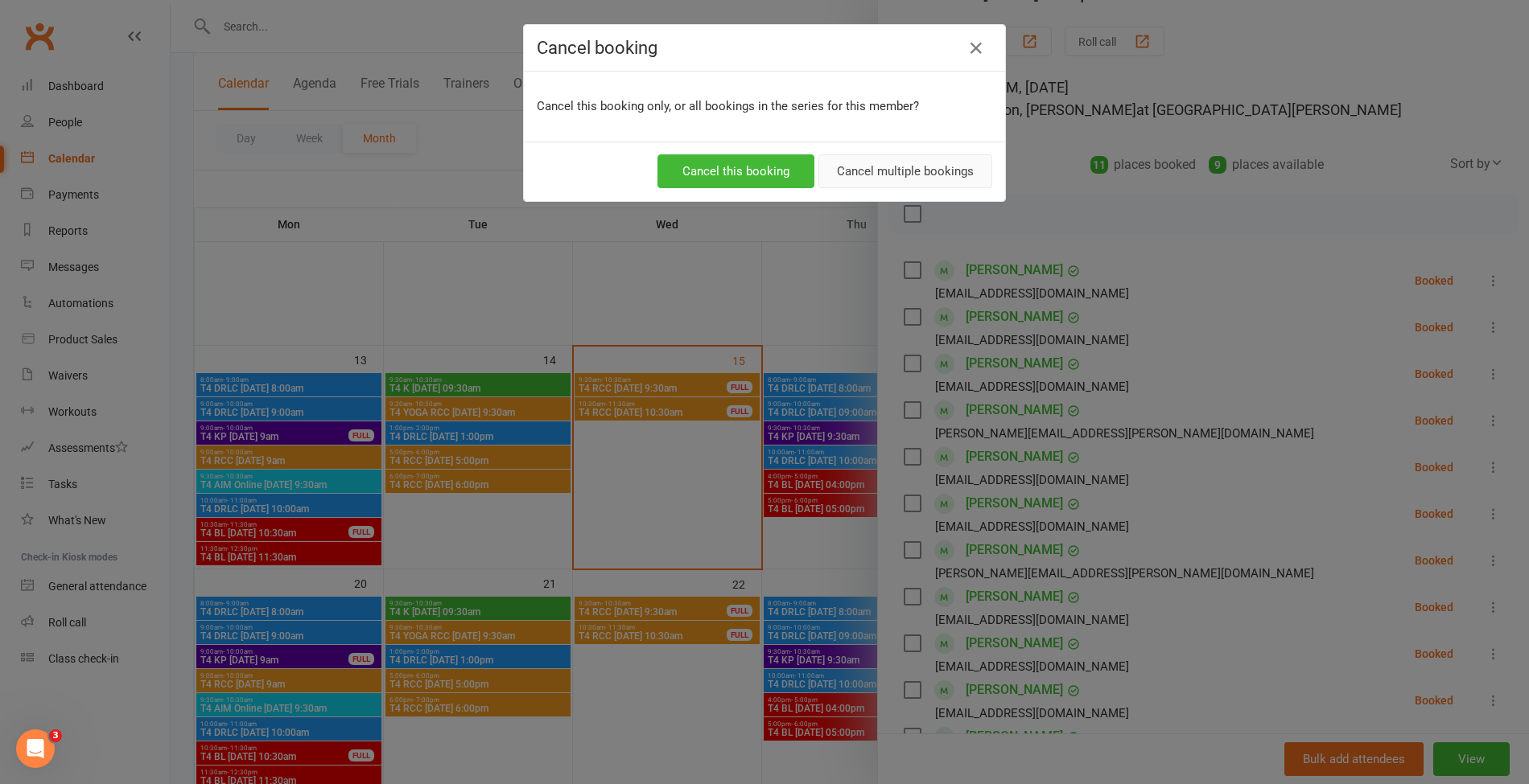
click at [870, 171] on button "Cancel multiple bookings" at bounding box center [905, 172] width 174 height 34
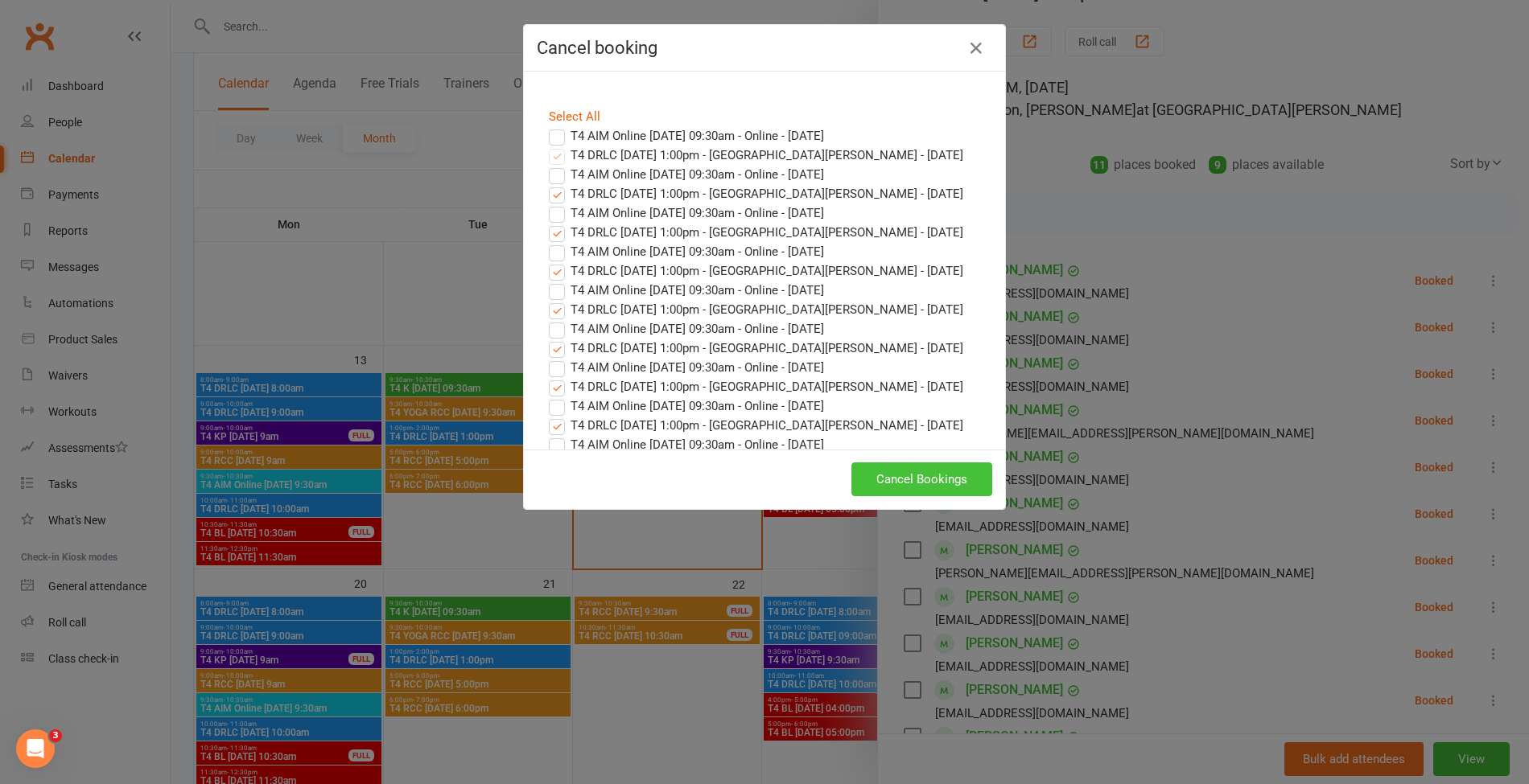
click at [914, 466] on button "Cancel Bookings" at bounding box center [921, 479] width 141 height 34
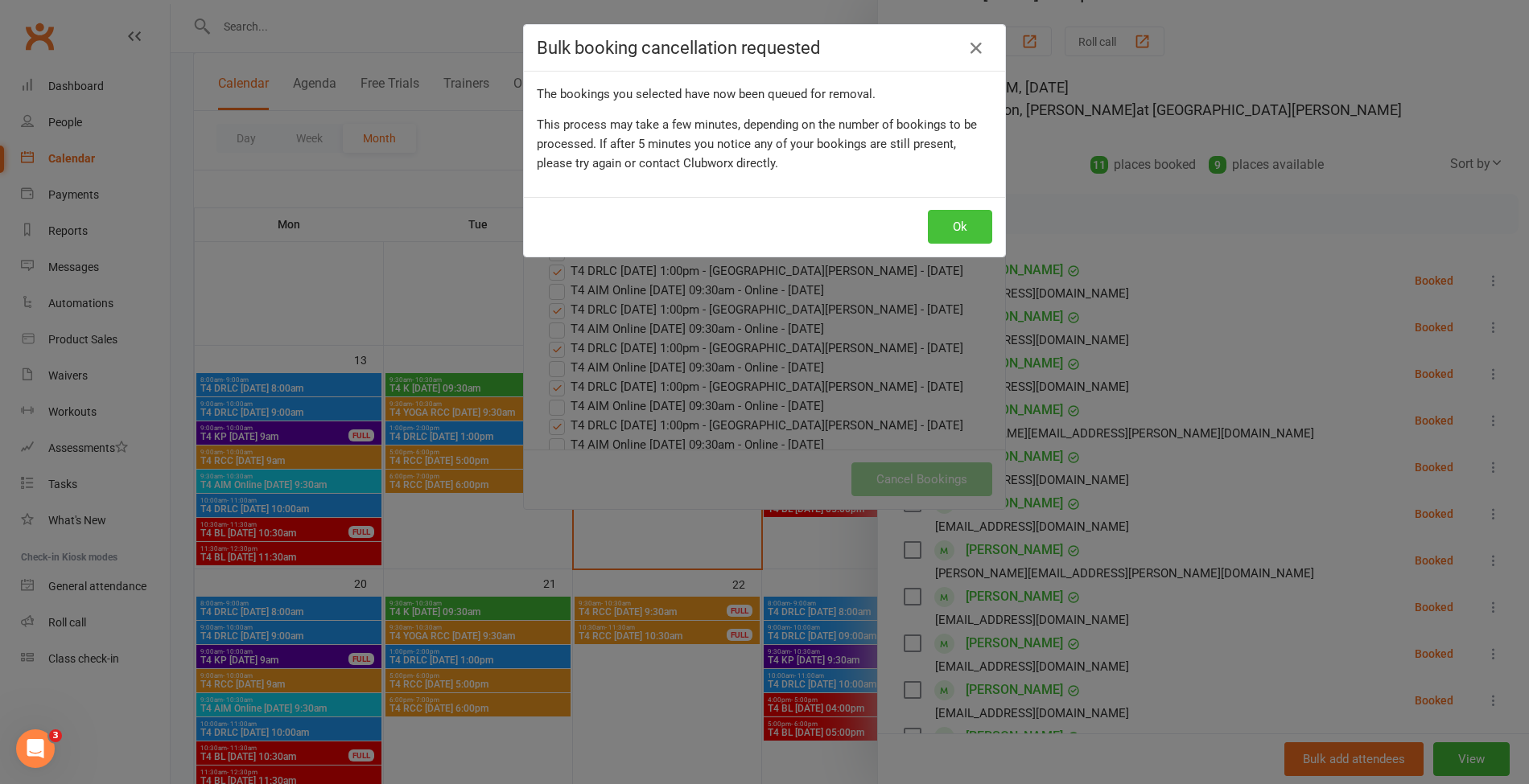
click at [936, 224] on button "Ok" at bounding box center [959, 227] width 64 height 34
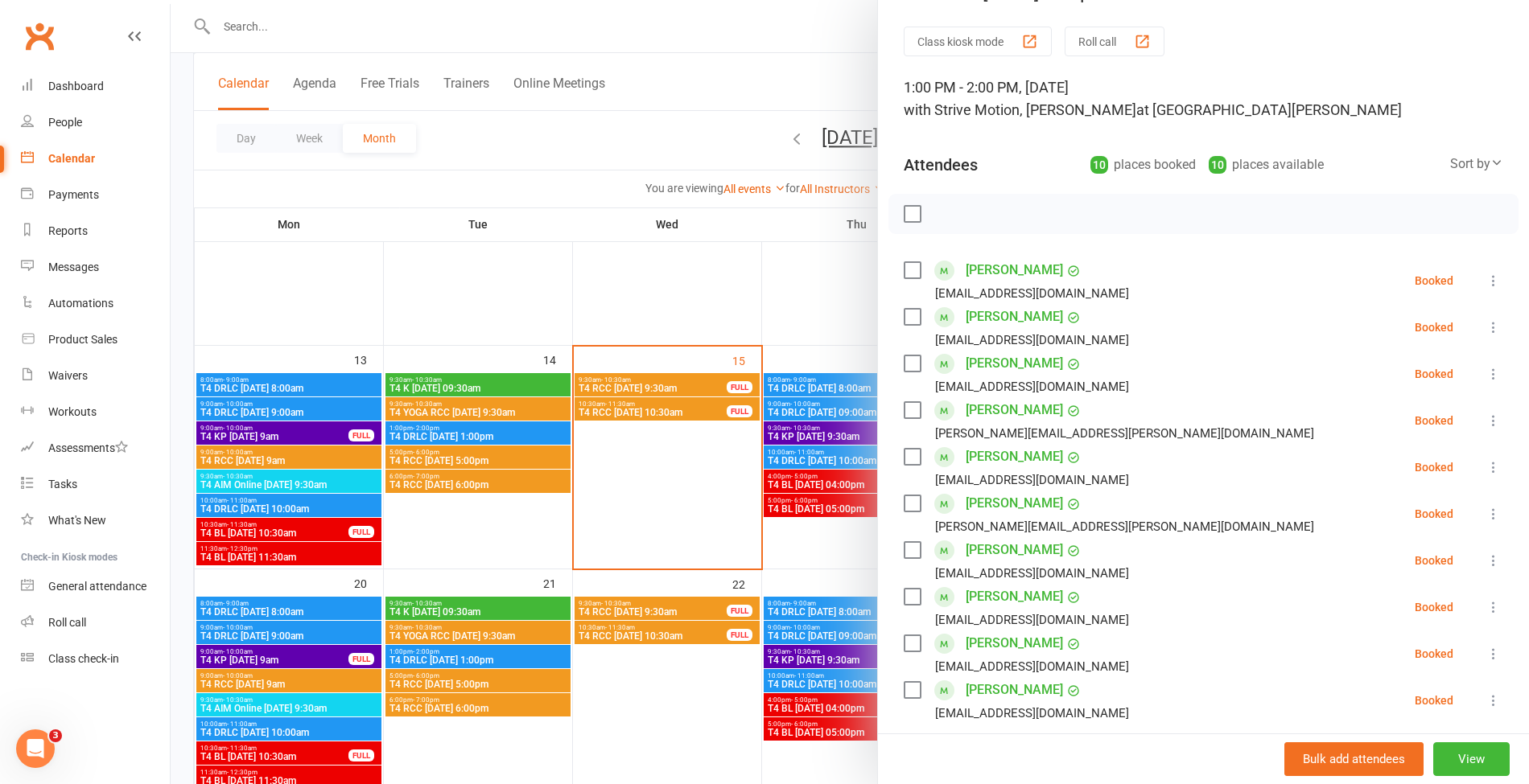
click at [562, 37] on div at bounding box center [849, 392] width 1358 height 784
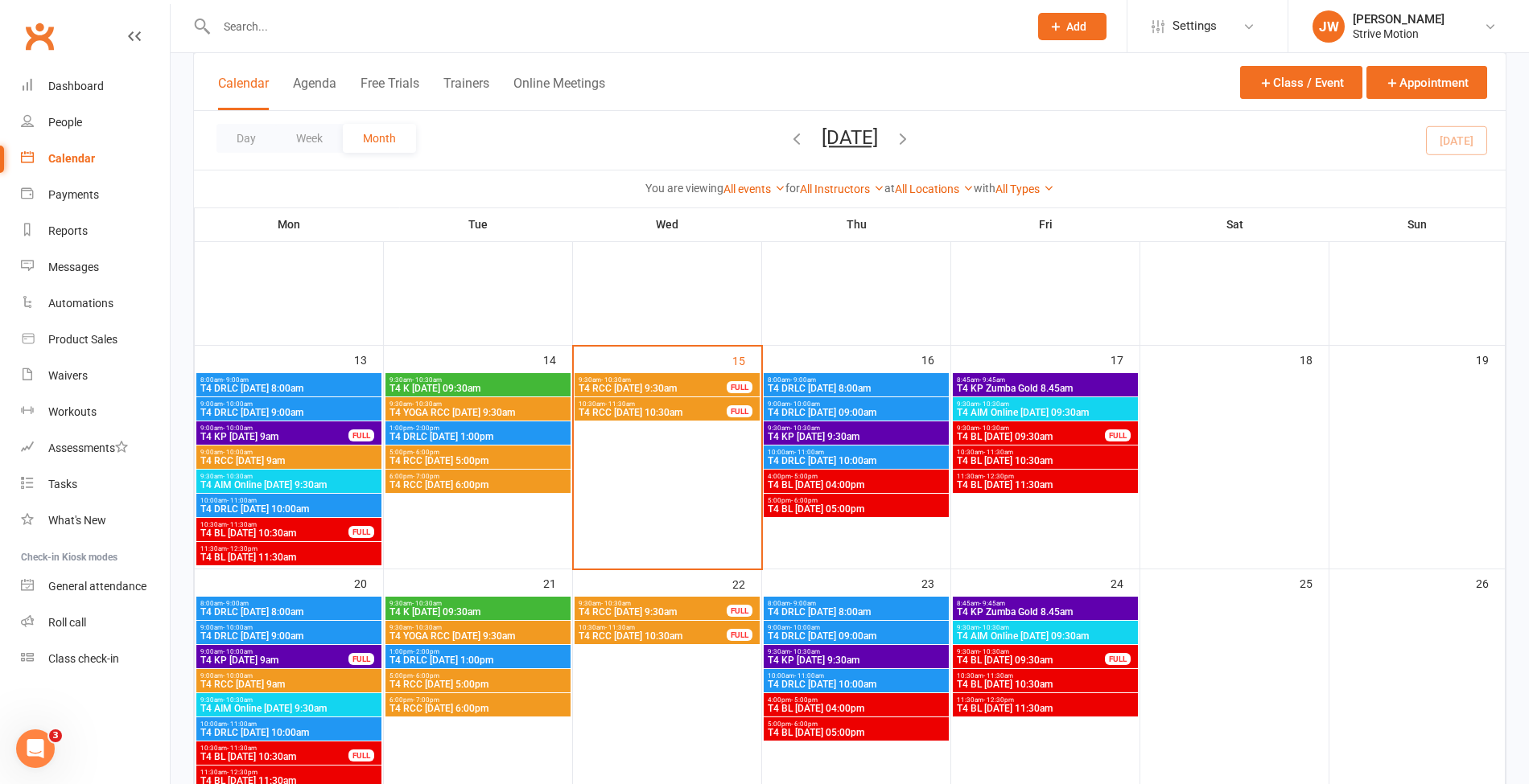
click at [460, 35] on input "text" at bounding box center [615, 26] width 805 height 23
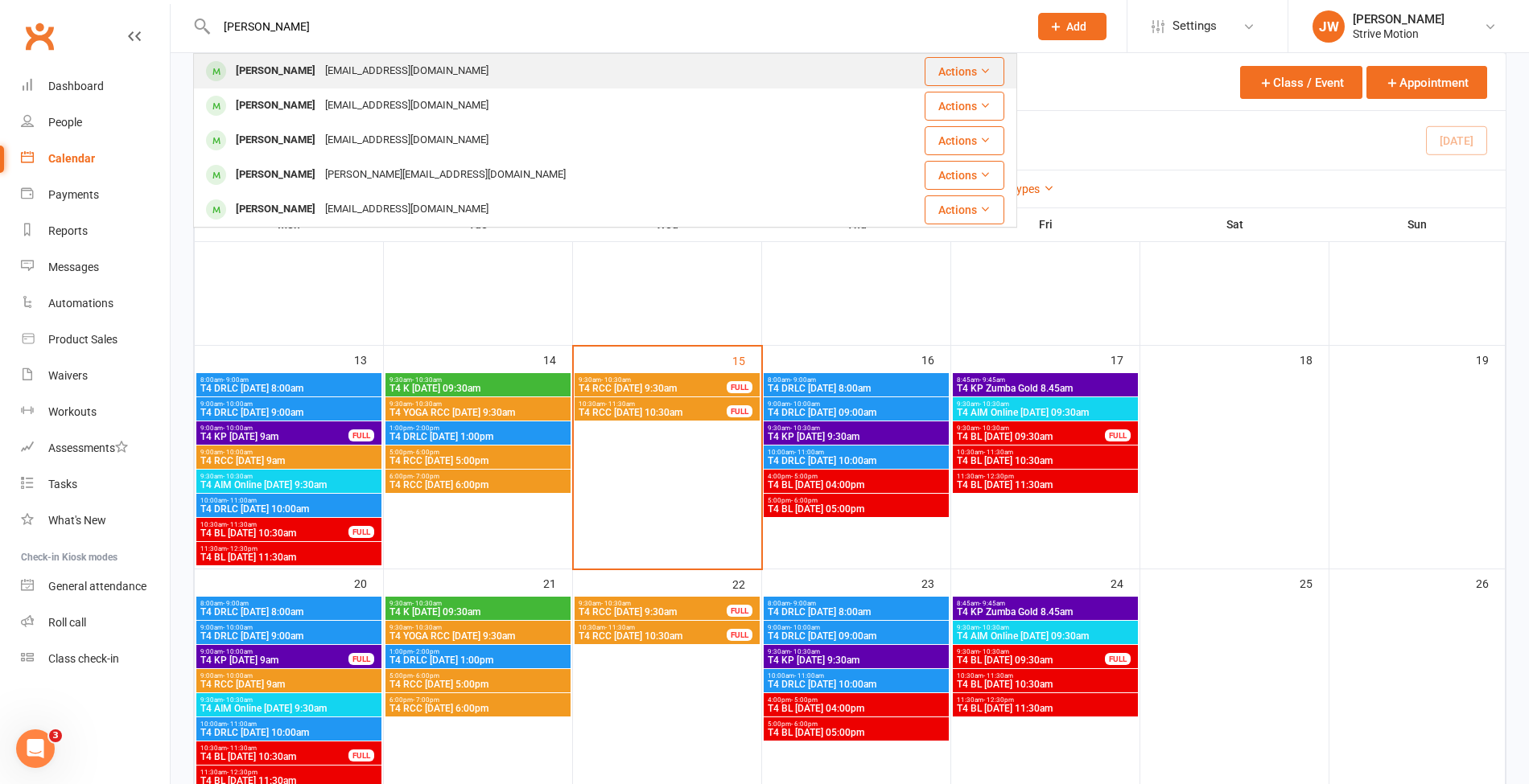
type input "[PERSON_NAME]"
click at [350, 77] on div "[EMAIL_ADDRESS][DOMAIN_NAME]" at bounding box center [406, 71] width 173 height 23
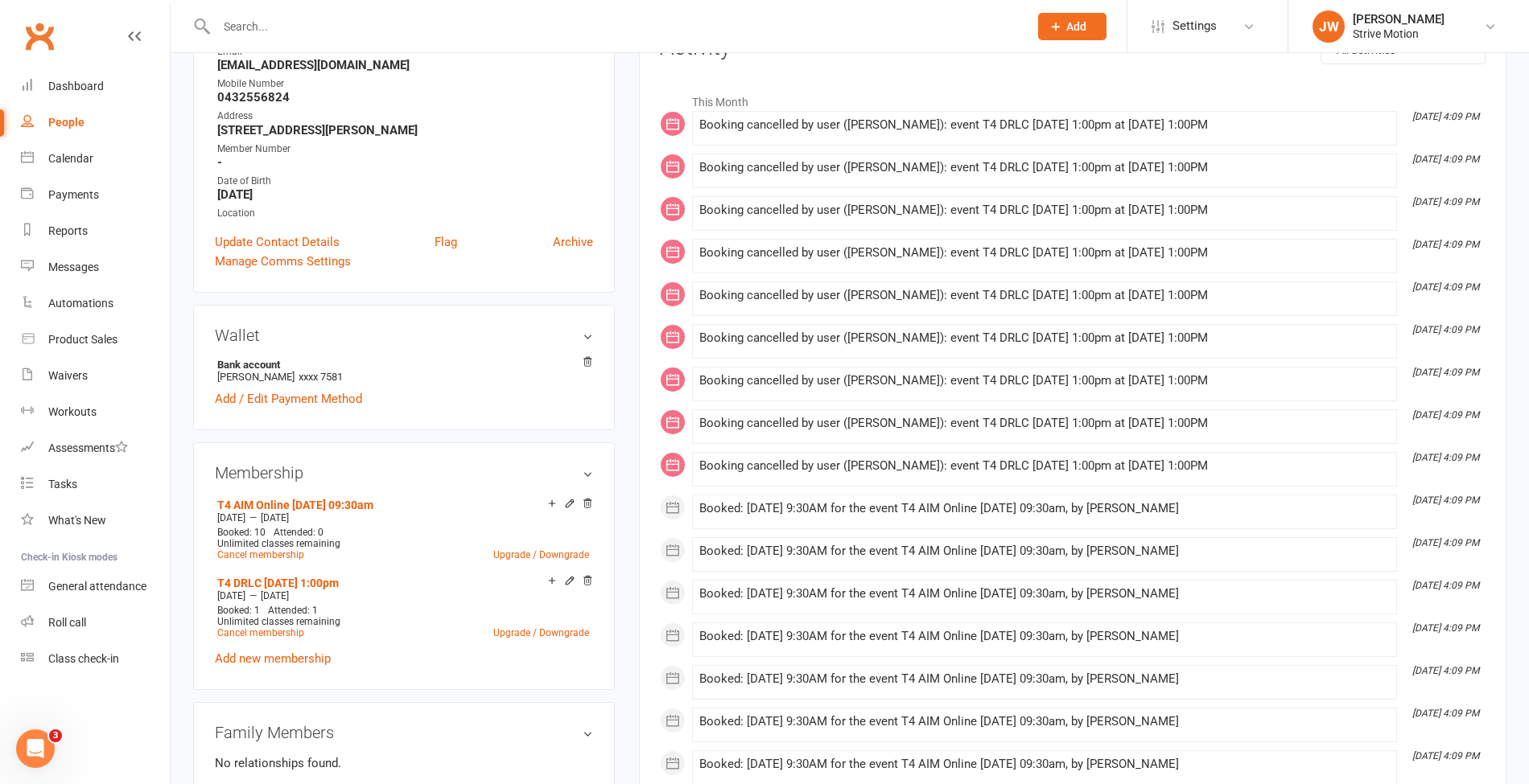
scroll to position [242, 0]
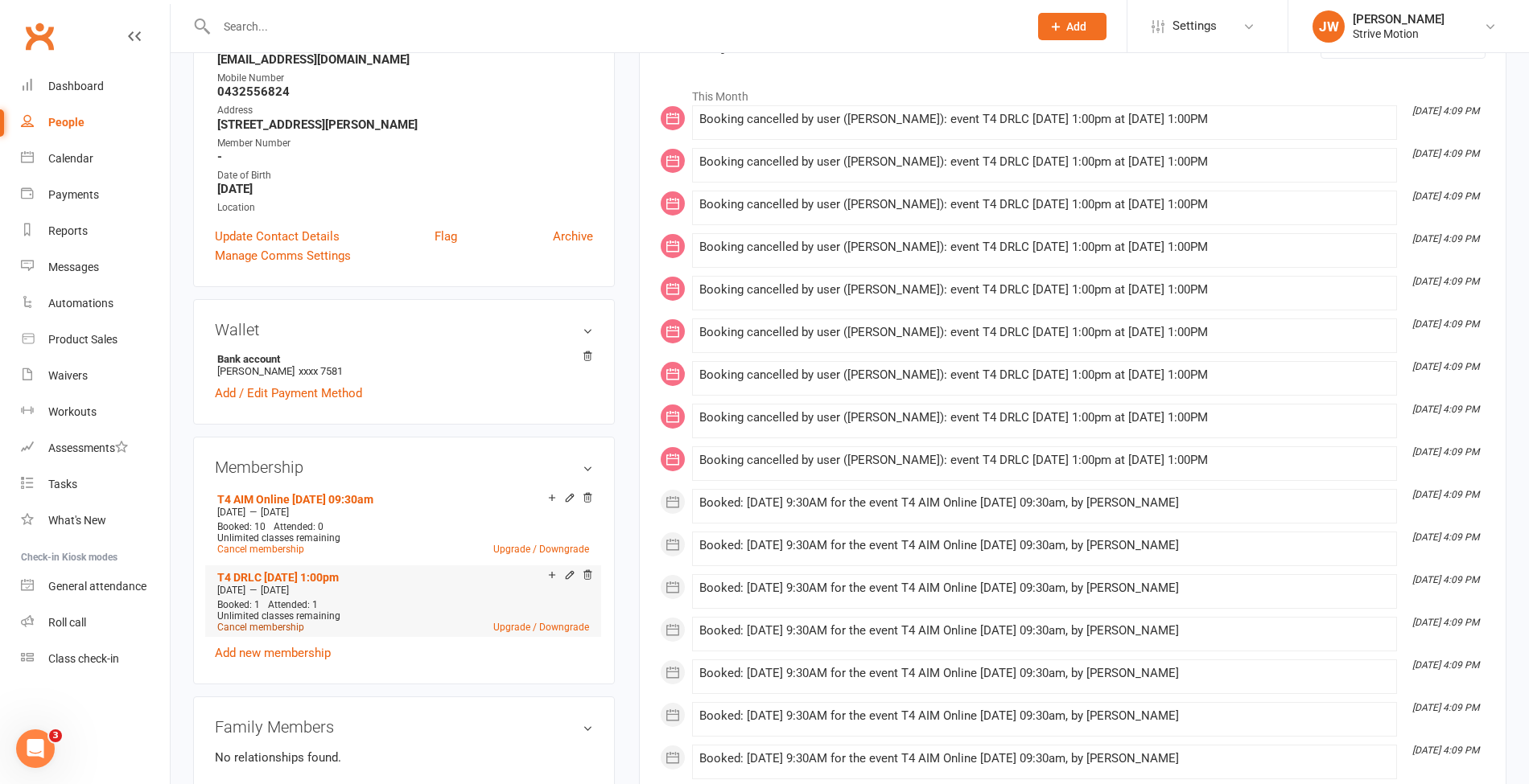
click at [259, 627] on link "Cancel membership" at bounding box center [260, 626] width 87 height 11
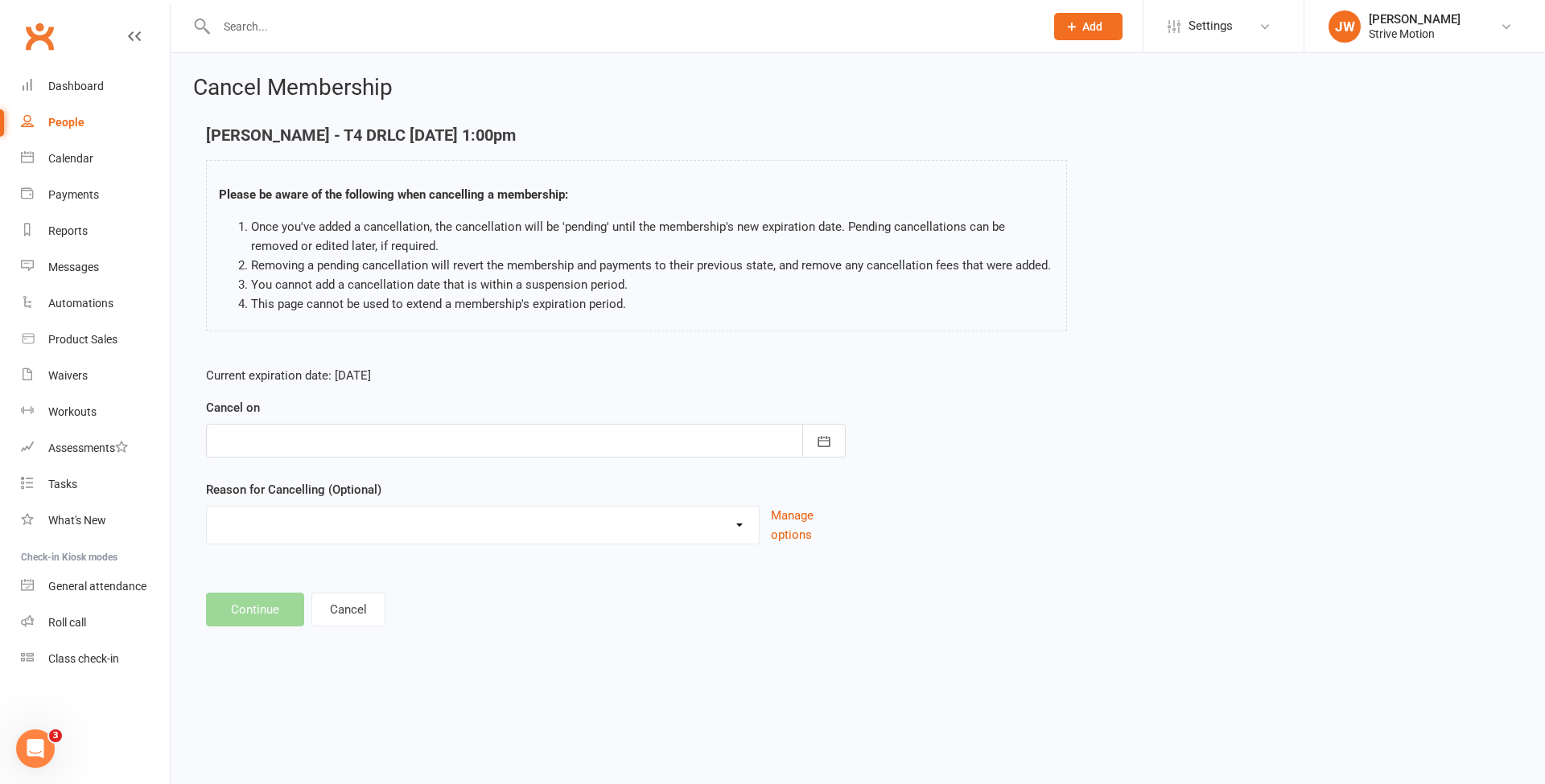
click at [472, 443] on div at bounding box center [526, 440] width 640 height 34
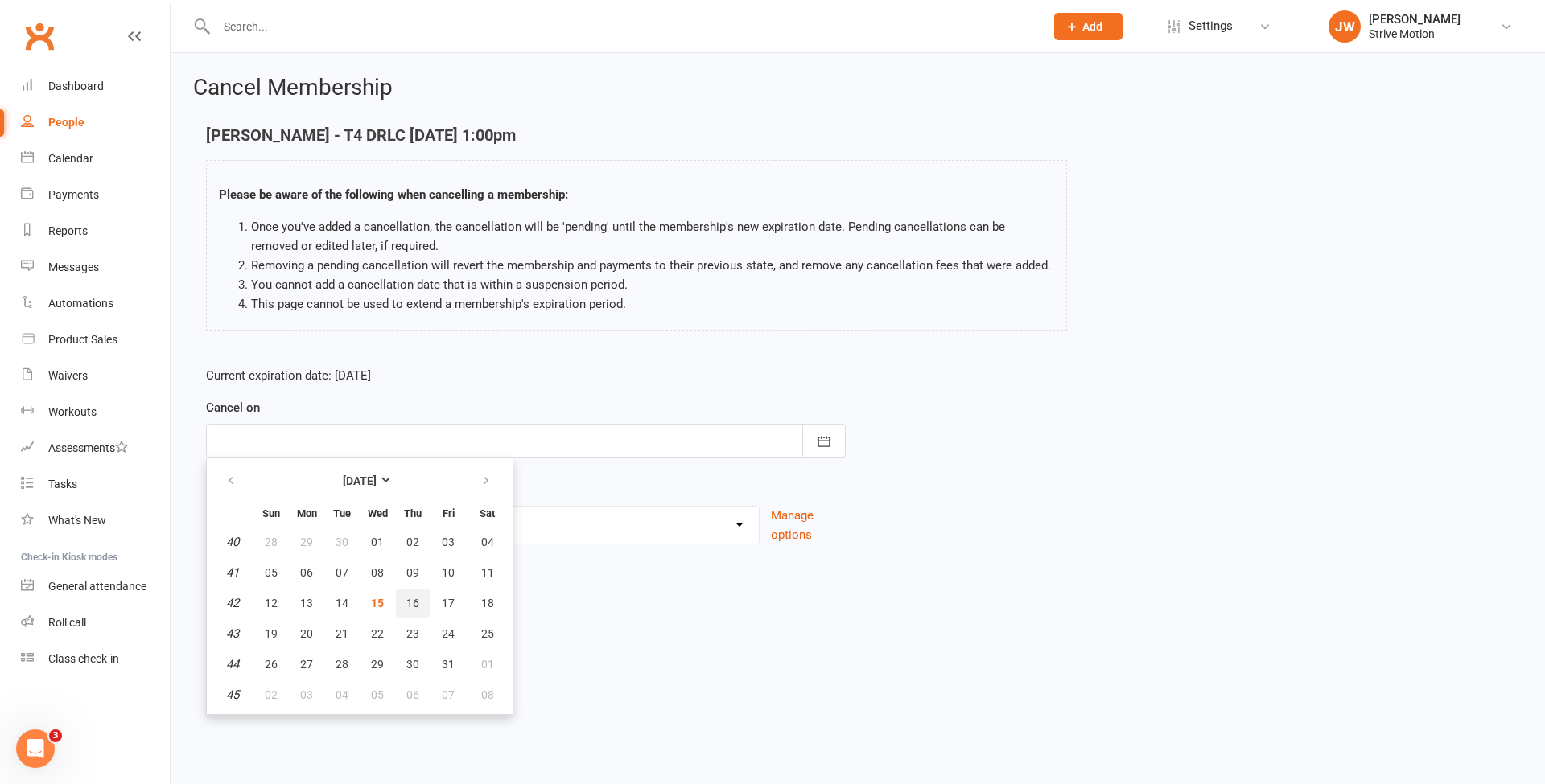
click at [401, 601] on button "16" at bounding box center [413, 602] width 34 height 29
type input "[DATE]"
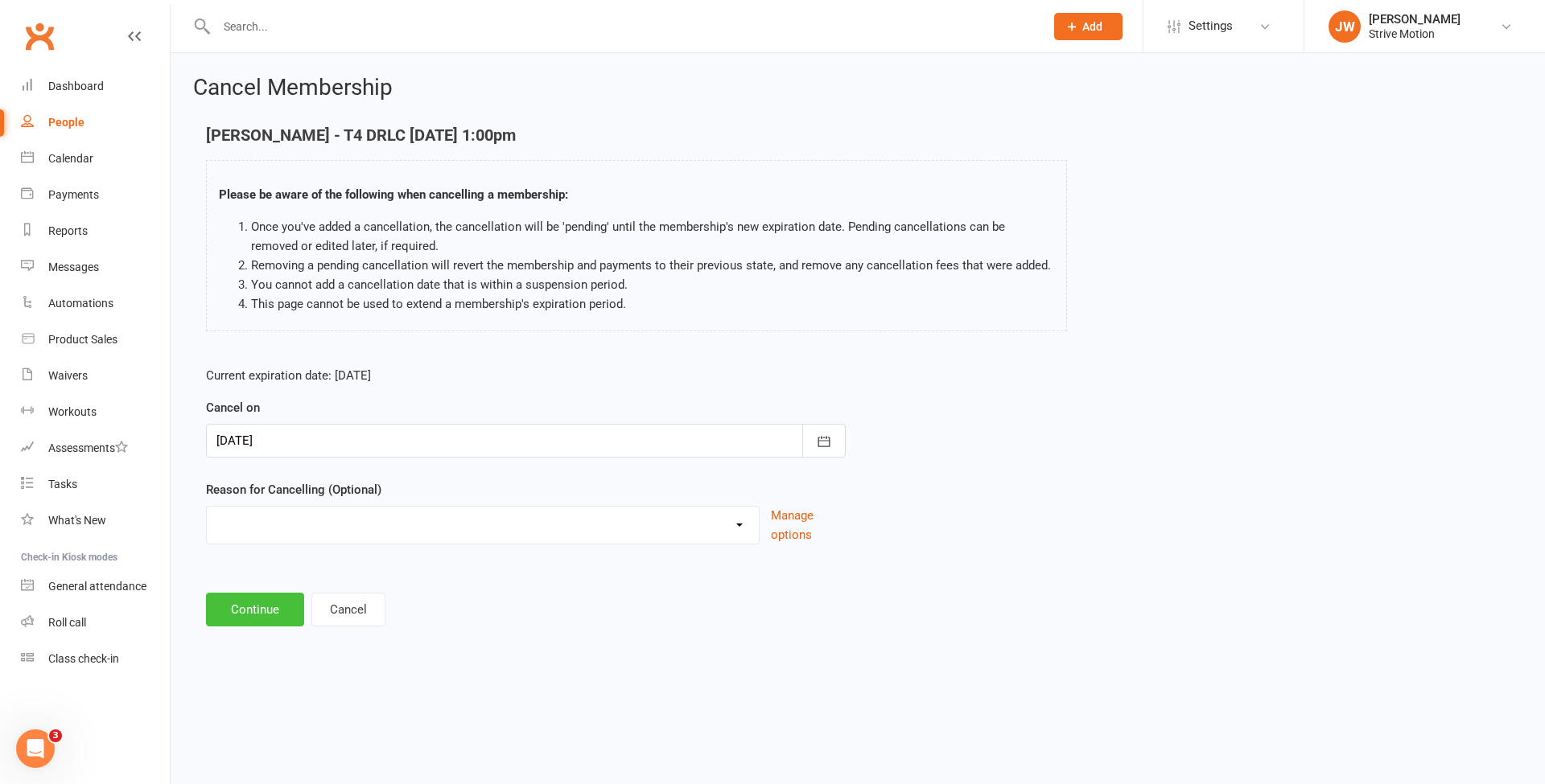
click at [261, 616] on button "Continue" at bounding box center [255, 609] width 98 height 34
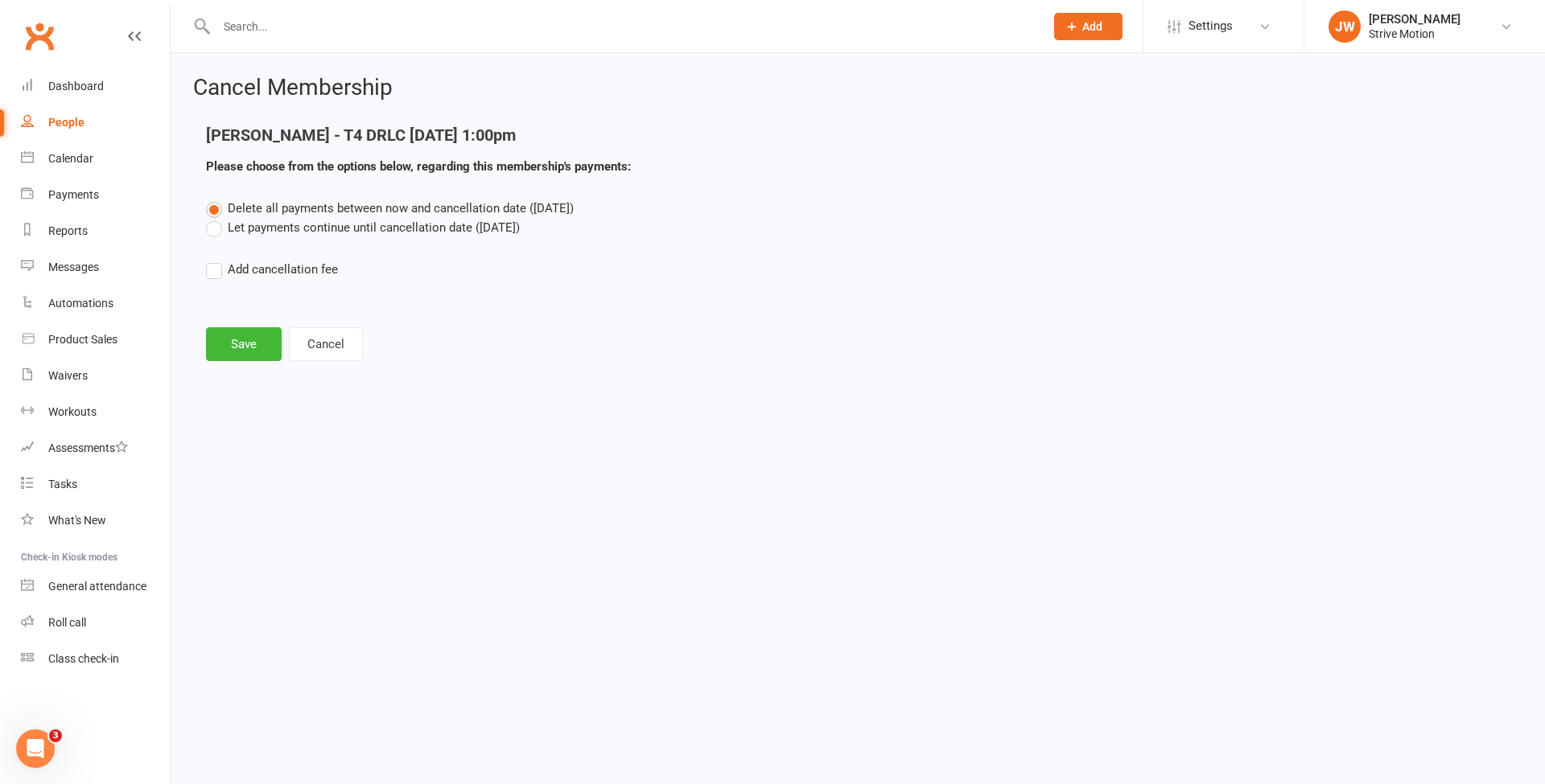
click at [253, 361] on div "Cancel Membership [PERSON_NAME] - T4 DRLC [DATE] 1:00pm Please choose from the …" at bounding box center [857, 220] width 1374 height 334
click at [240, 344] on button "Save" at bounding box center [244, 345] width 76 height 34
